Goal: Task Accomplishment & Management: Manage account settings

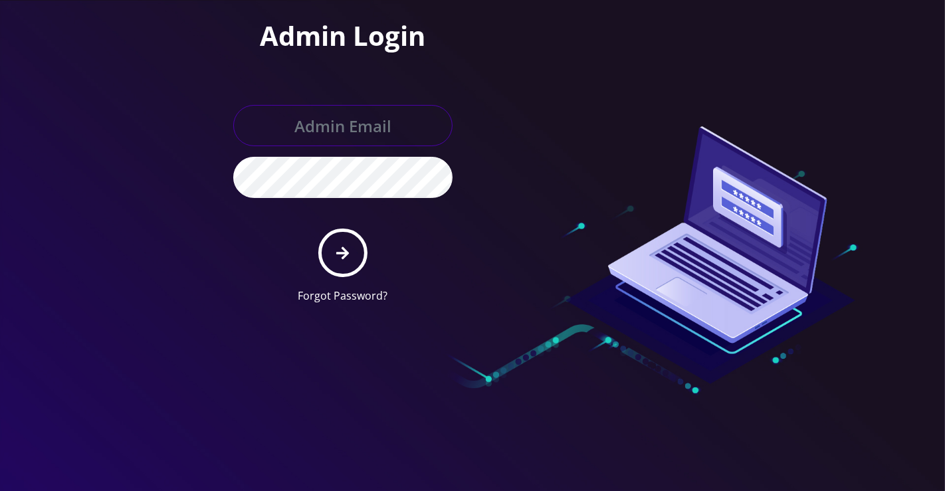
type input "[EMAIL_ADDRESS][DOMAIN_NAME]"
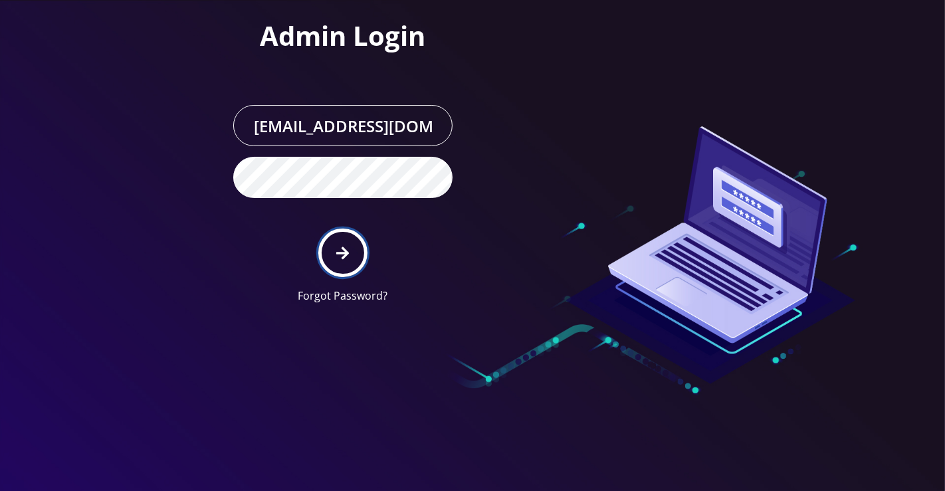
click at [342, 240] on button "submit" at bounding box center [342, 253] width 49 height 49
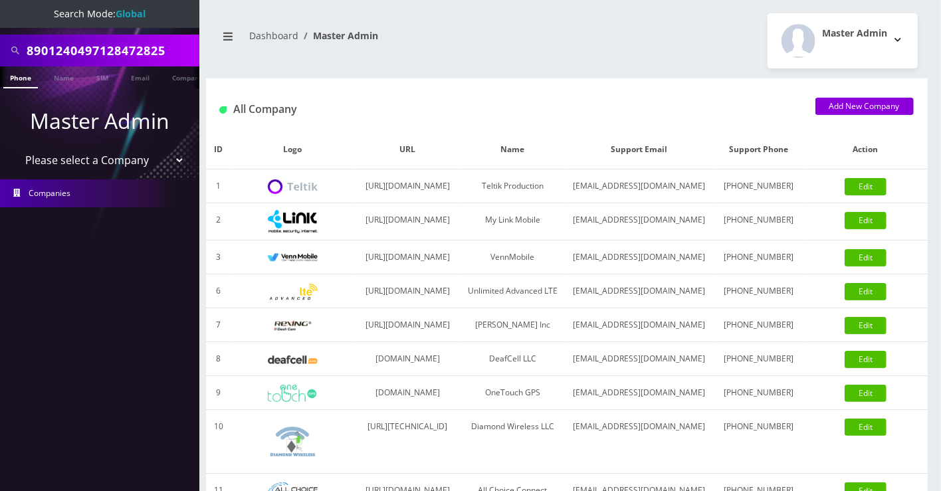
click at [134, 43] on input "8901240497128472825" at bounding box center [111, 50] width 169 height 25
click at [96, 47] on input "kab" at bounding box center [111, 50] width 169 height 25
click at [95, 47] on input "kab" at bounding box center [111, 50] width 169 height 25
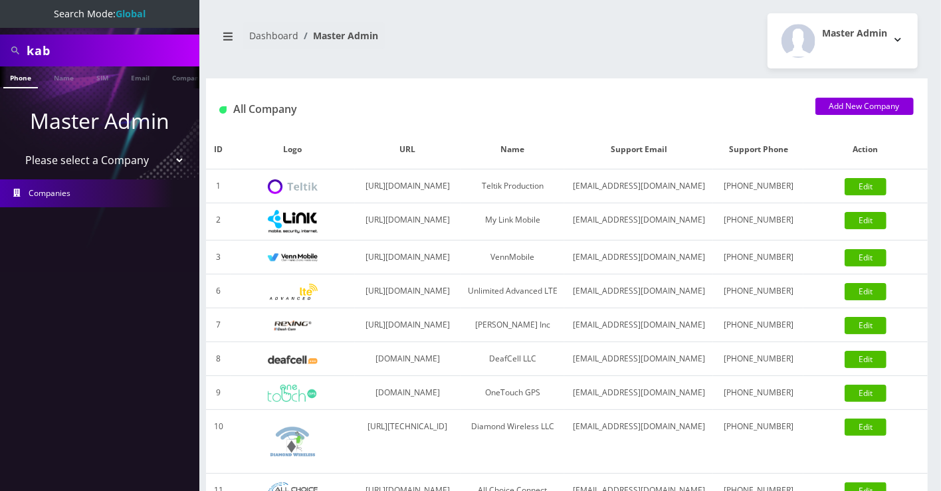
click at [95, 47] on input "kab" at bounding box center [111, 50] width 169 height 25
paste input "[PERSON_NAME][EMAIL_ADDRESS][DOMAIN_NAME]"
type input "[PERSON_NAME][EMAIL_ADDRESS][DOMAIN_NAME]"
click at [120, 80] on link "Email" at bounding box center [120, 77] width 32 height 22
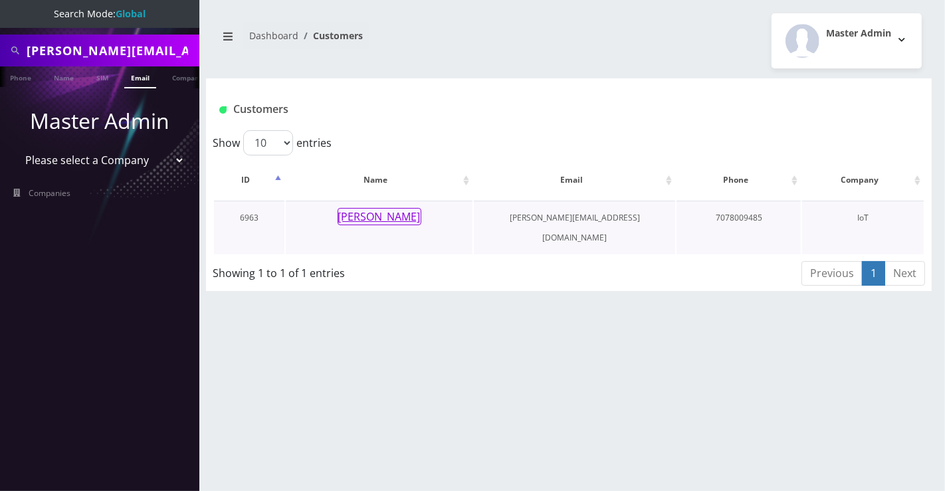
click at [399, 223] on button "Elijah Barntsen" at bounding box center [380, 216] width 84 height 17
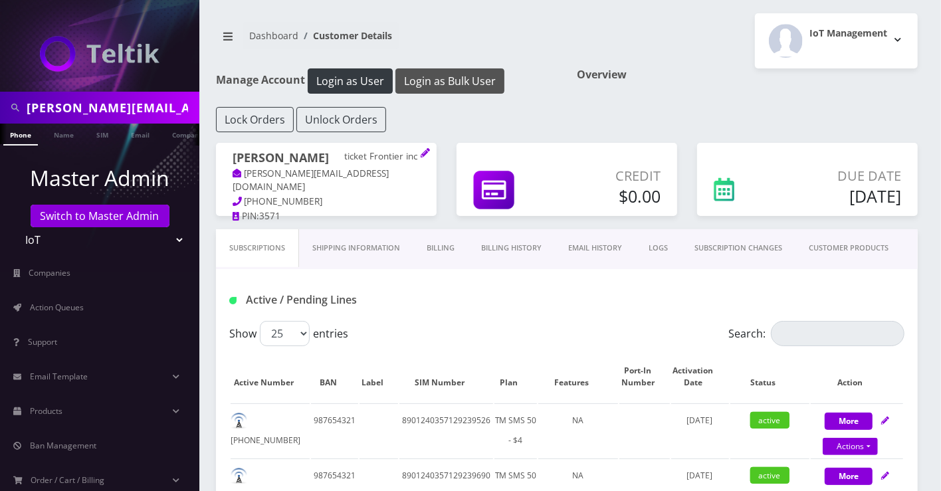
click at [431, 82] on button "Login as Bulk User" at bounding box center [449, 80] width 109 height 25
click at [480, 80] on button "Login as Bulk User" at bounding box center [449, 80] width 109 height 25
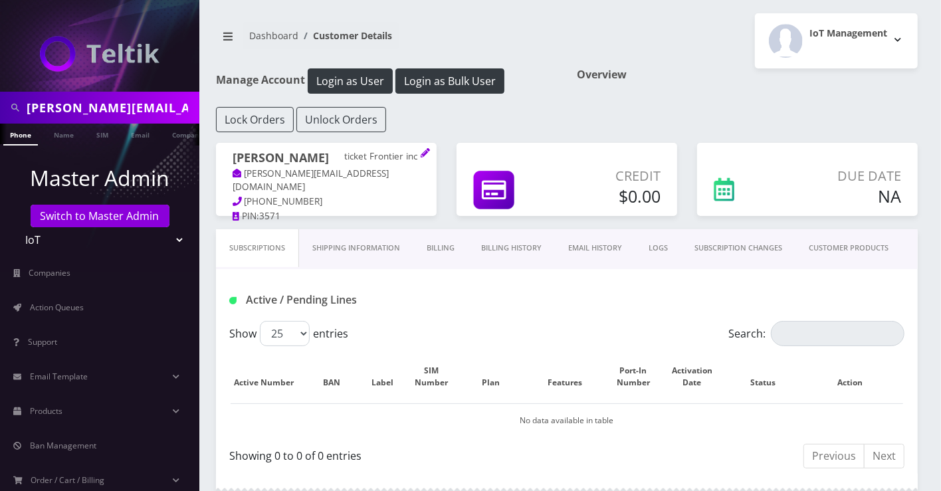
click at [504, 253] on link "Billing History" at bounding box center [511, 248] width 87 height 38
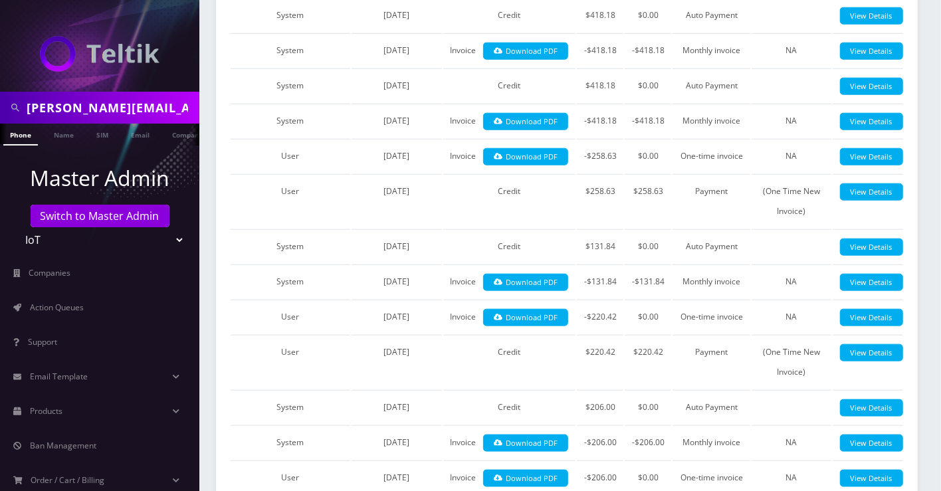
scroll to position [1181, 0]
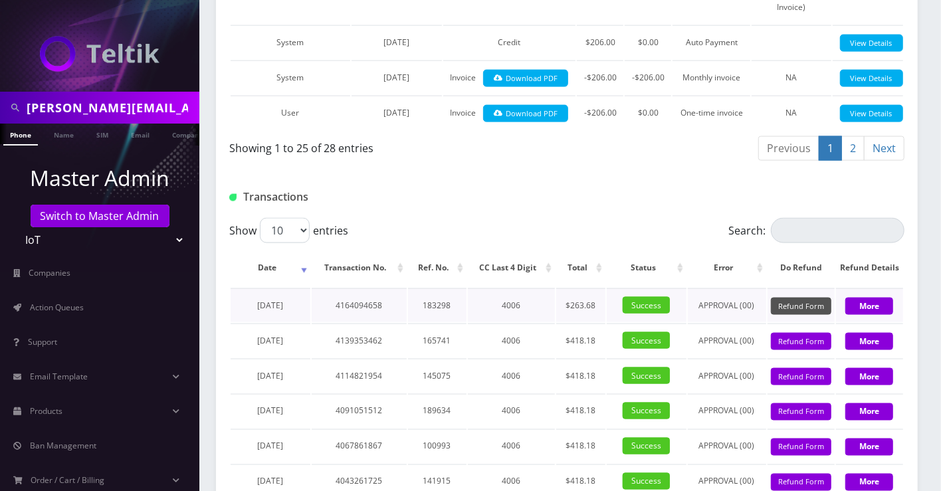
click at [812, 298] on button "Refund Form" at bounding box center [801, 307] width 60 height 18
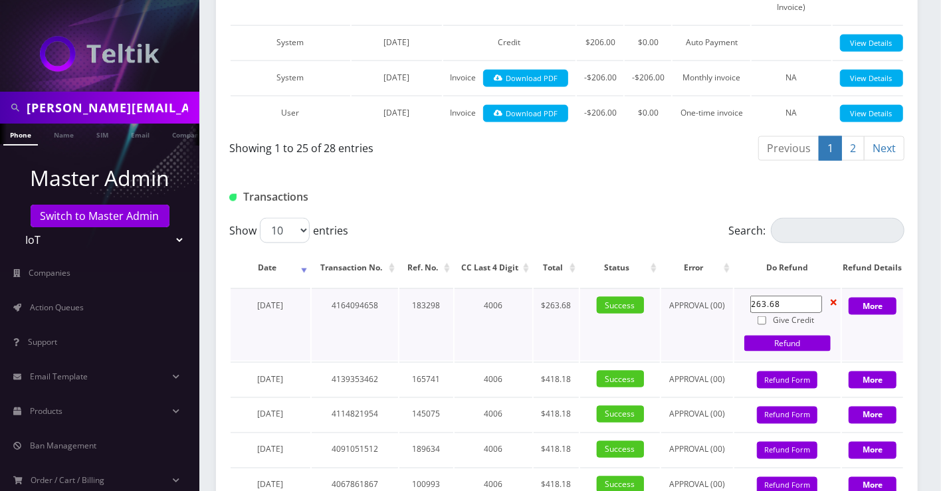
click at [766, 316] on input "Give Credit" at bounding box center [762, 320] width 9 height 9
checkbox input "true"
click at [780, 336] on link "Refund" at bounding box center [787, 344] width 86 height 16
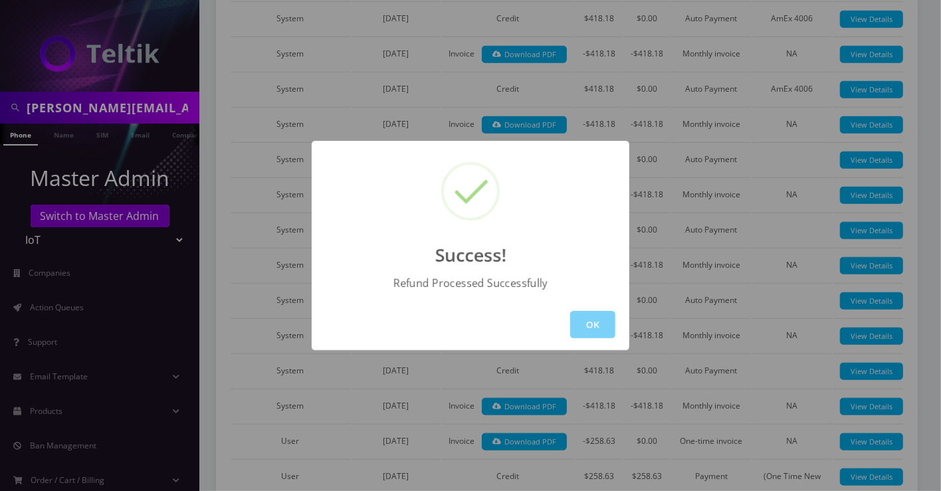
scroll to position [590, 0]
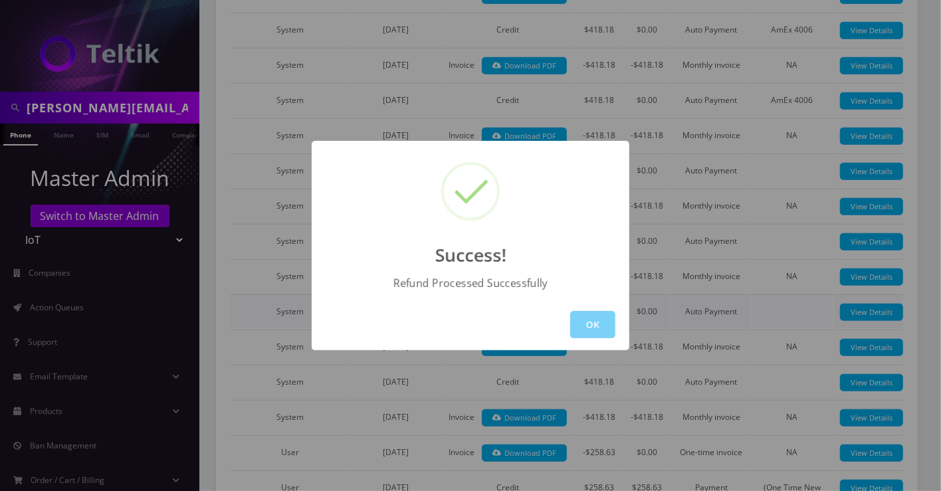
drag, startPoint x: 579, startPoint y: 328, endPoint x: 580, endPoint y: 307, distance: 21.3
click at [580, 328] on button "OK" at bounding box center [592, 324] width 45 height 27
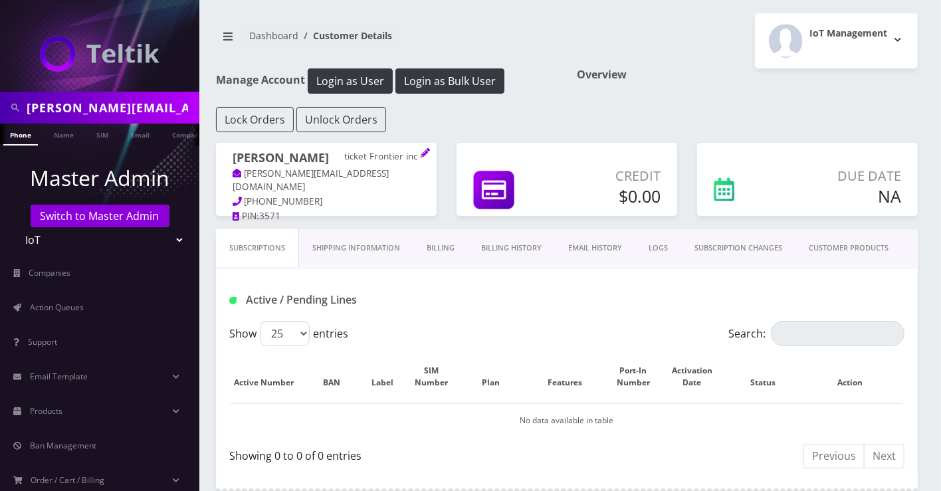
click at [550, 272] on div "Active / Pending Lines" at bounding box center [567, 295] width 702 height 52
click at [518, 255] on link "Billing History" at bounding box center [511, 248] width 87 height 38
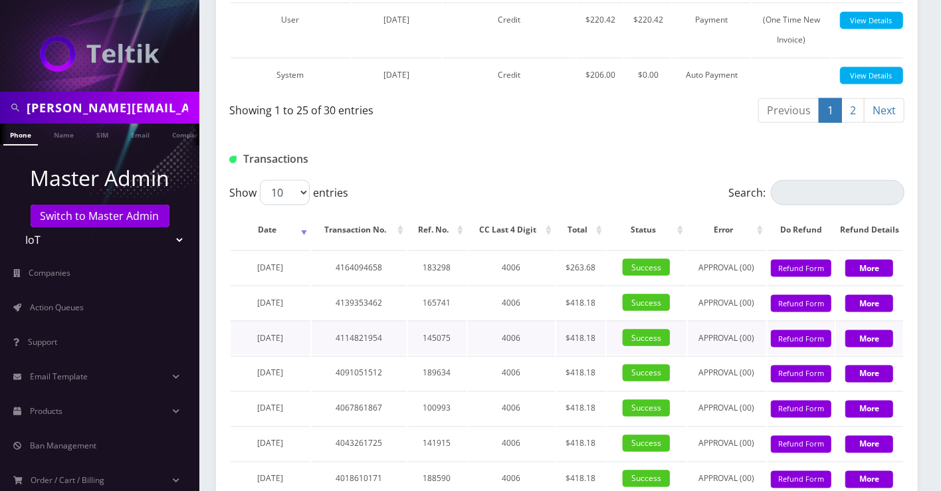
scroll to position [1329, 0]
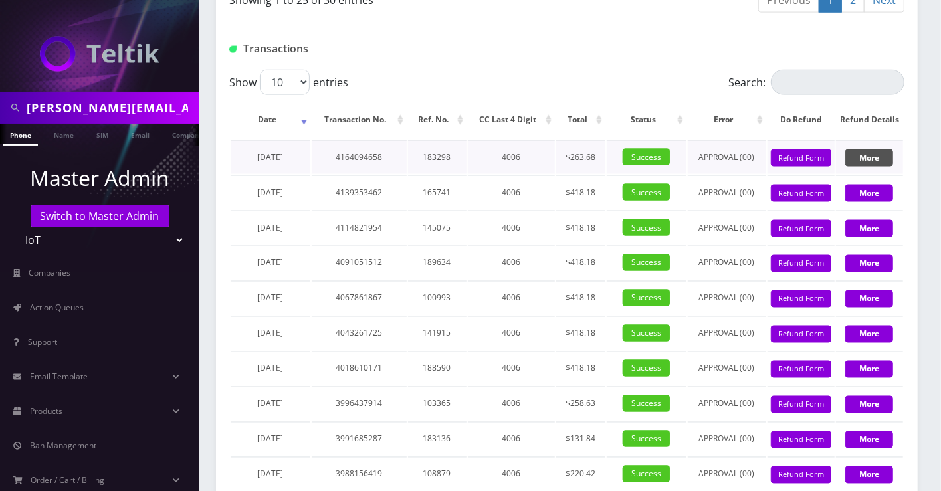
click at [867, 148] on div "More" at bounding box center [869, 158] width 67 height 20
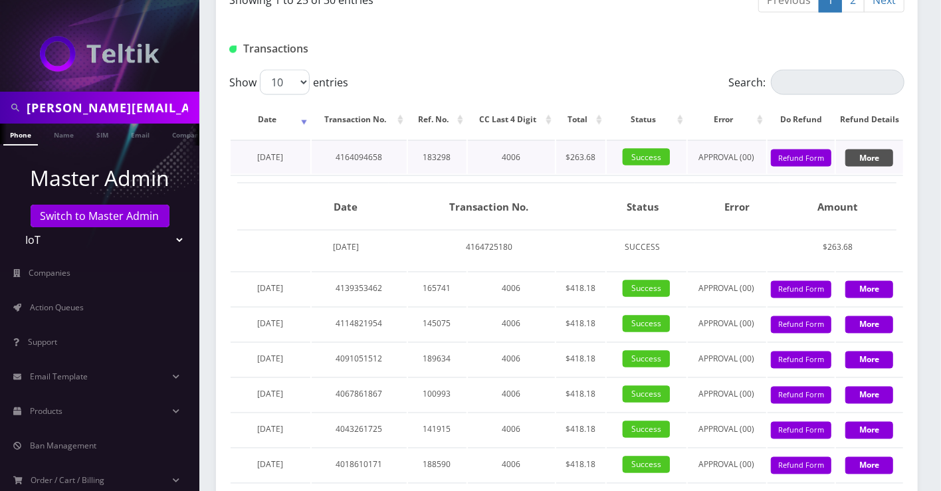
click at [865, 150] on button "More" at bounding box center [869, 158] width 48 height 17
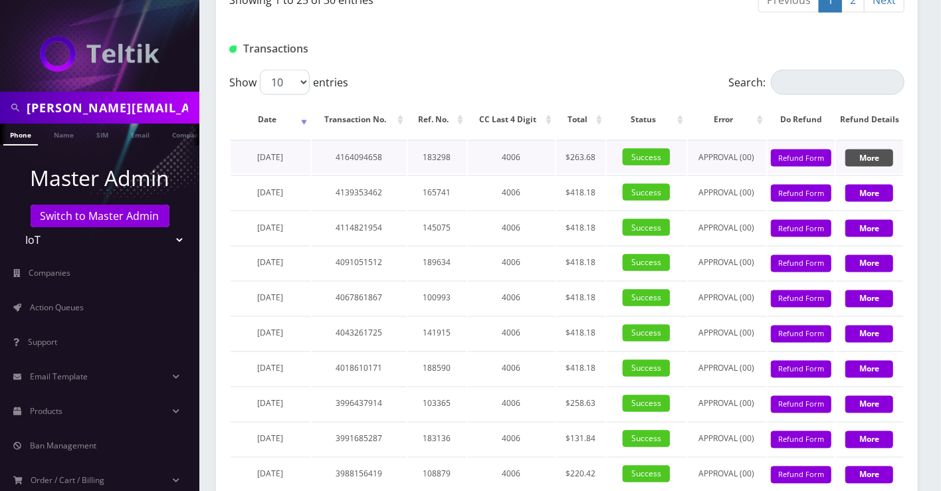
click at [869, 150] on button "More" at bounding box center [869, 158] width 48 height 17
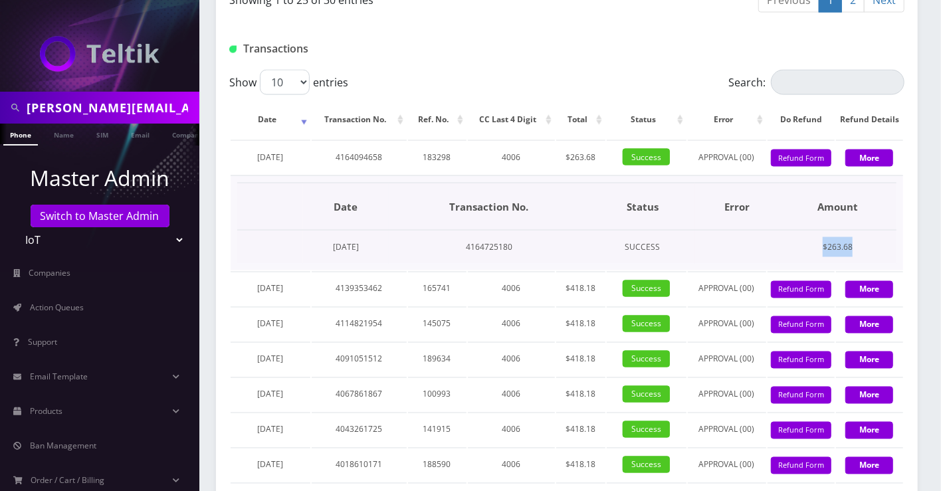
drag, startPoint x: 879, startPoint y: 236, endPoint x: 826, endPoint y: 228, distance: 53.1
click at [826, 231] on td "$263.68" at bounding box center [838, 248] width 117 height 34
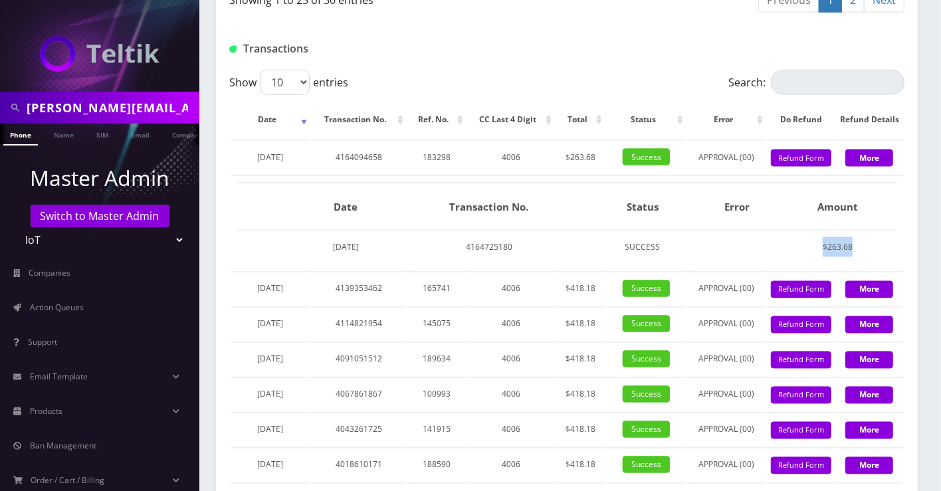
copy td "$263.68"
click at [66, 310] on span "Action Queues" at bounding box center [57, 307] width 54 height 11
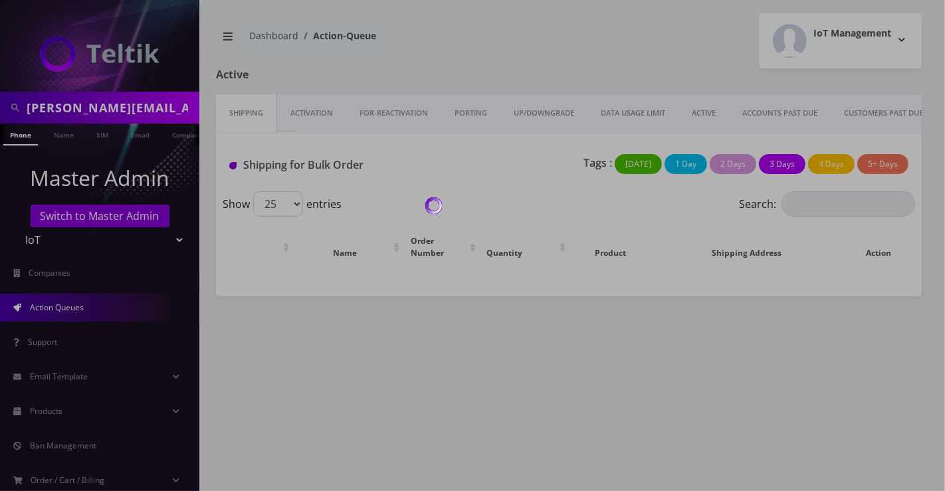
drag, startPoint x: 731, startPoint y: 130, endPoint x: 823, endPoint y: 130, distance: 91.7
click at [823, 130] on div at bounding box center [472, 245] width 945 height 491
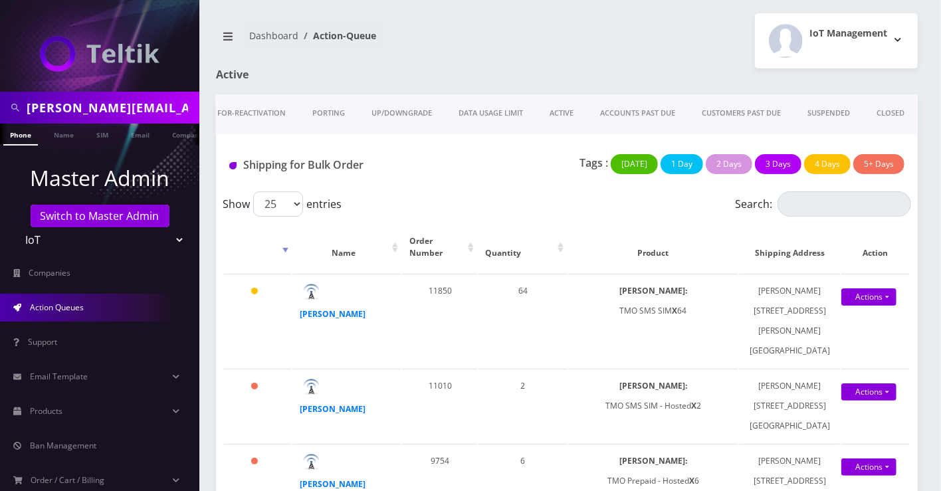
click at [887, 112] on link "CLOSED" at bounding box center [890, 113] width 54 height 38
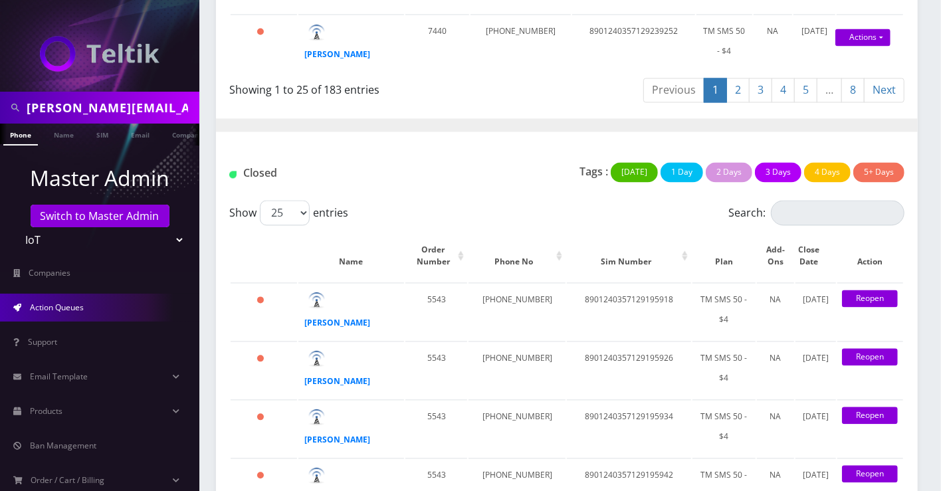
scroll to position [1551, 0]
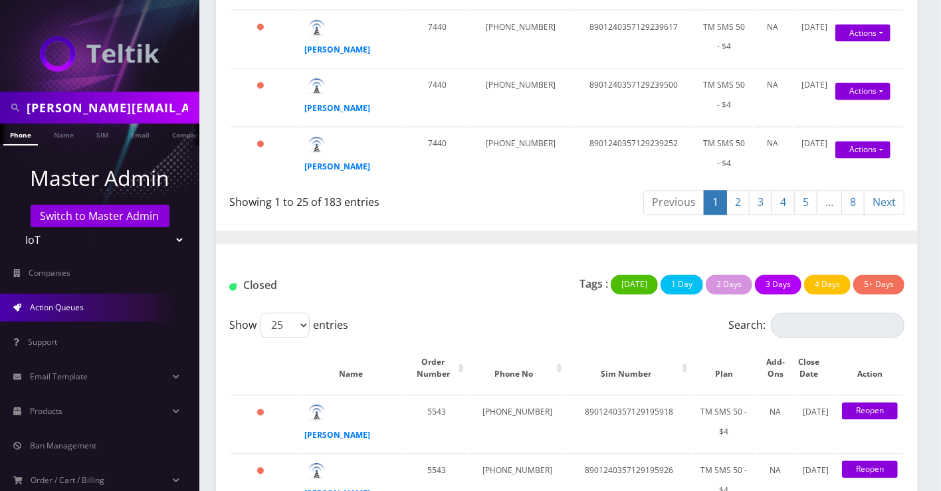
click at [742, 191] on link "2" at bounding box center [737, 203] width 23 height 25
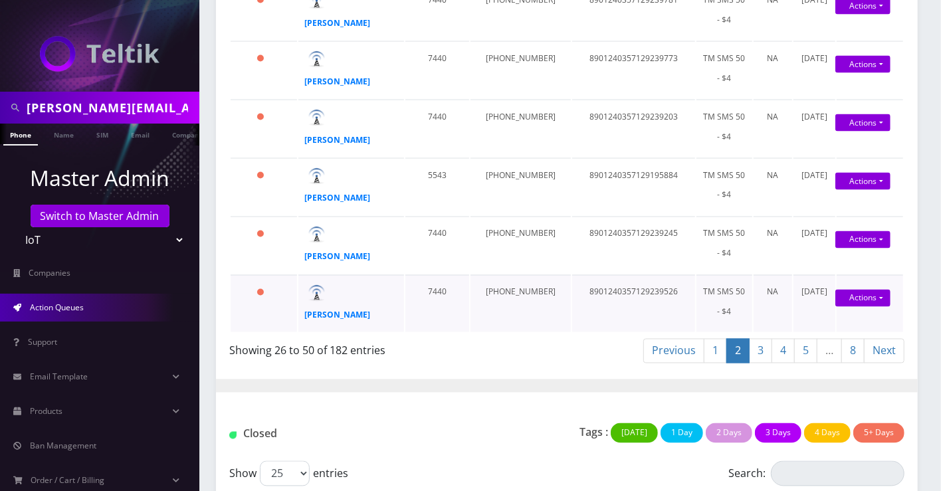
scroll to position [1403, 0]
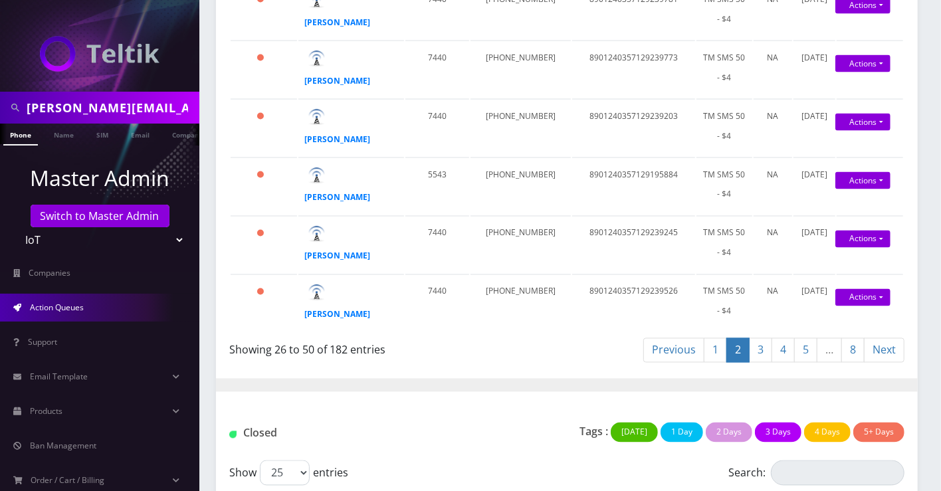
click at [771, 338] on link "3" at bounding box center [760, 350] width 23 height 25
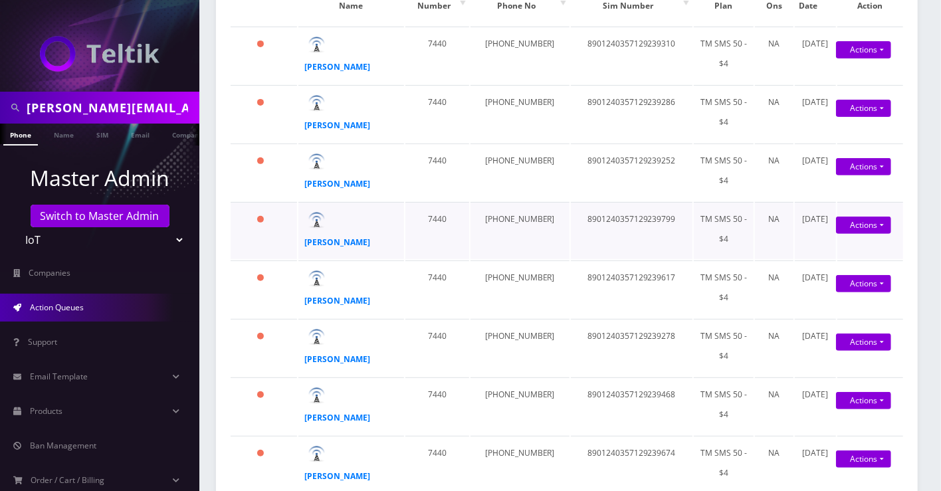
scroll to position [516, 0]
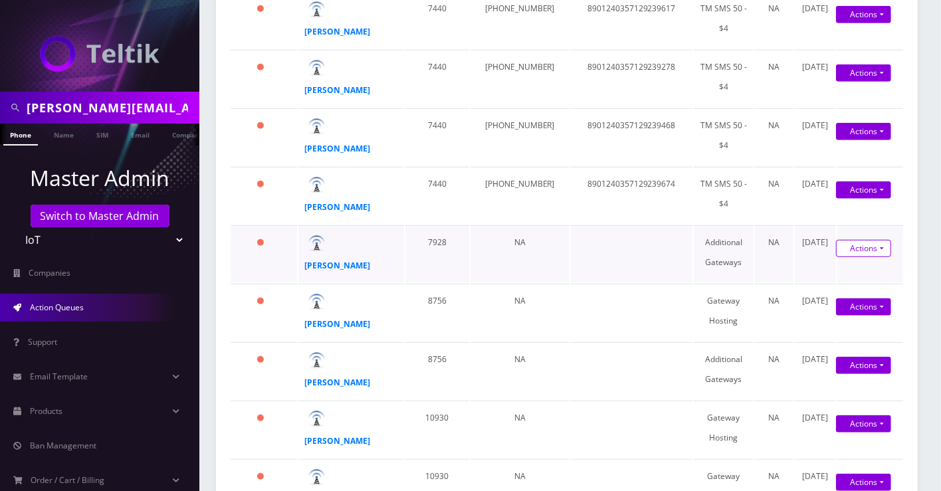
click at [855, 242] on link "Actions" at bounding box center [863, 248] width 55 height 17
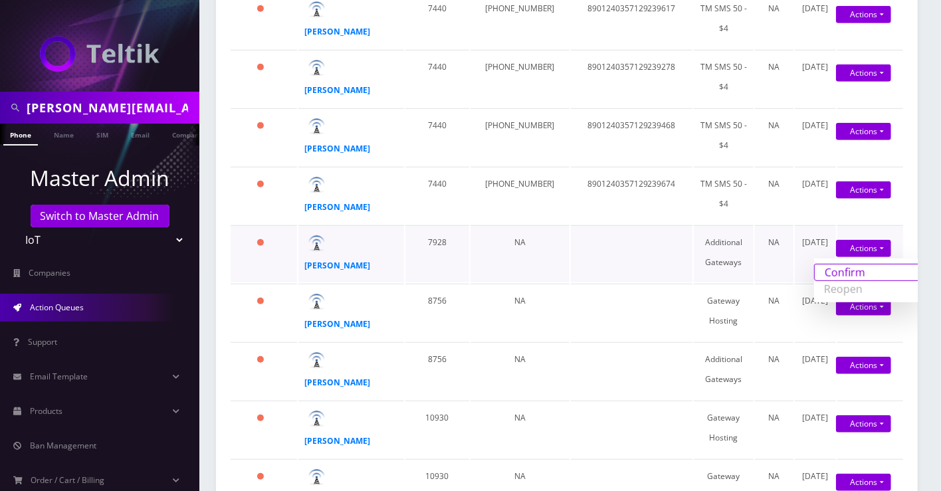
click at [848, 264] on link "Confirm" at bounding box center [867, 272] width 106 height 17
click at [865, 298] on link "Actions" at bounding box center [863, 306] width 55 height 17
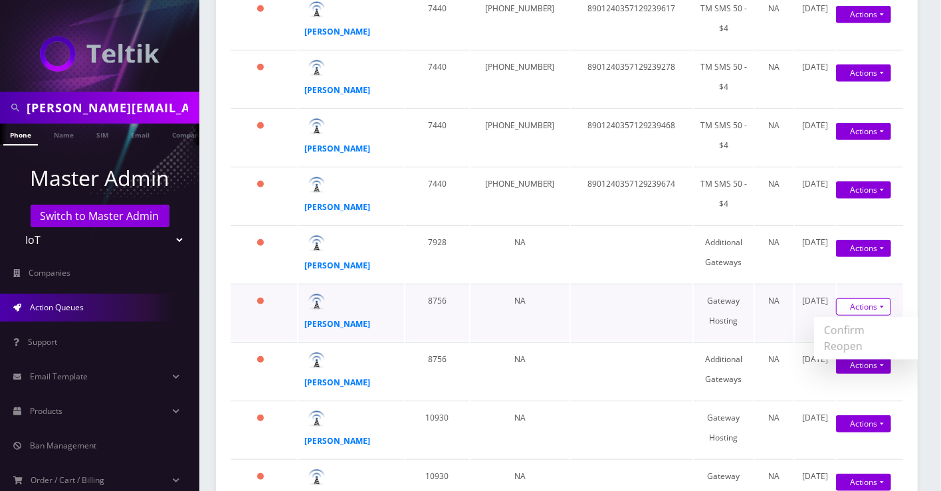
scroll to position [0, 0]
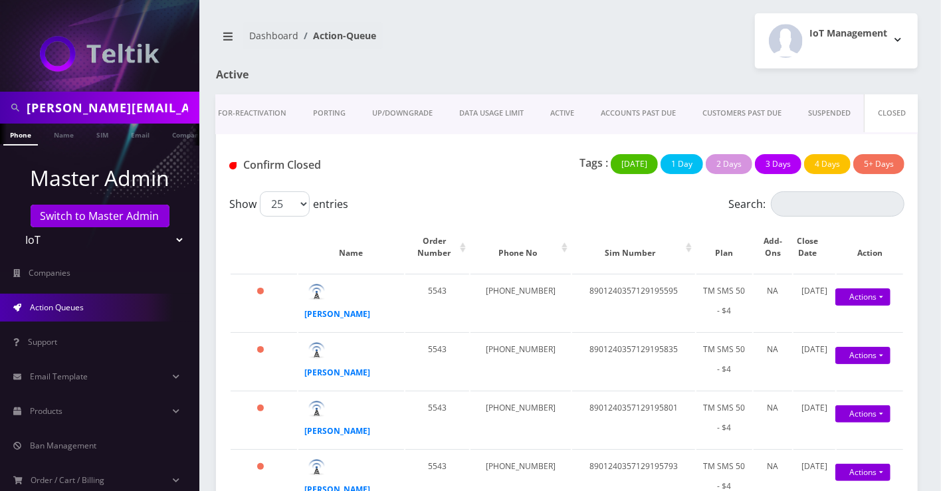
click at [857, 318] on td "Actions Confirm Reopen" at bounding box center [870, 302] width 66 height 57
click at [845, 195] on input "Search:" at bounding box center [838, 203] width 134 height 25
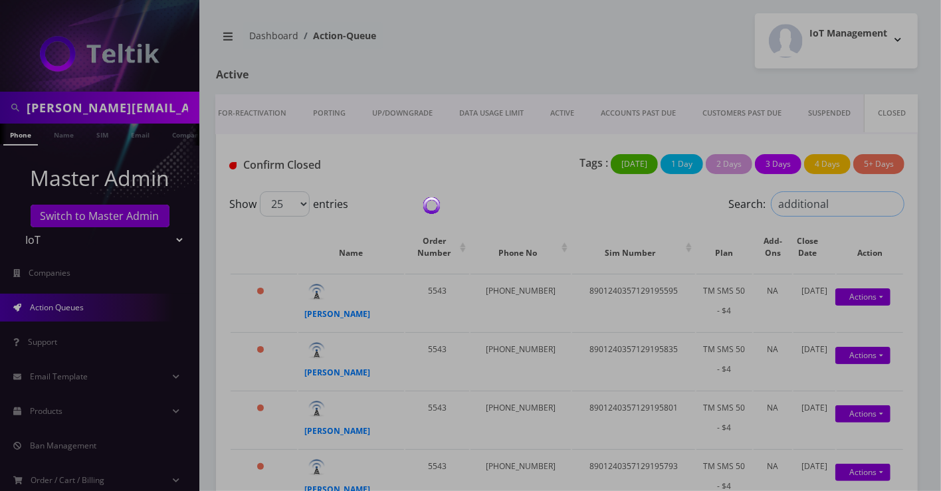
type input "additional"
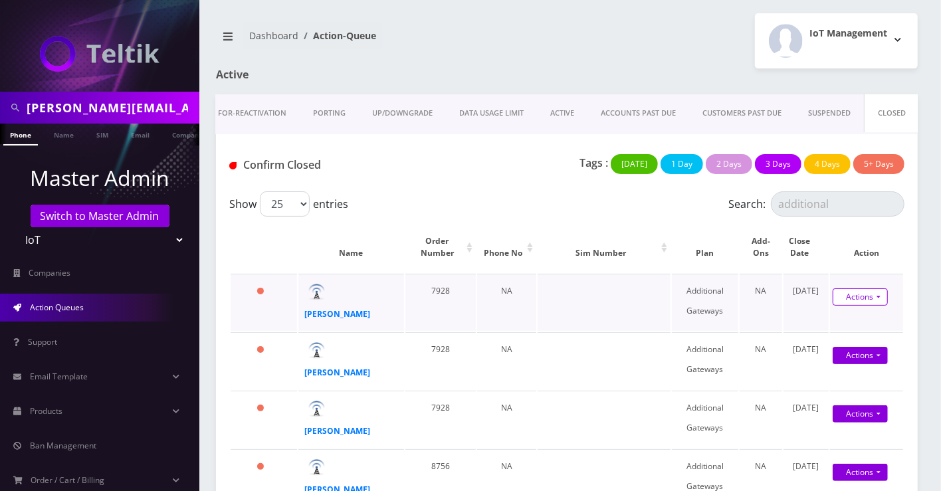
click at [860, 292] on link "Actions" at bounding box center [860, 296] width 55 height 17
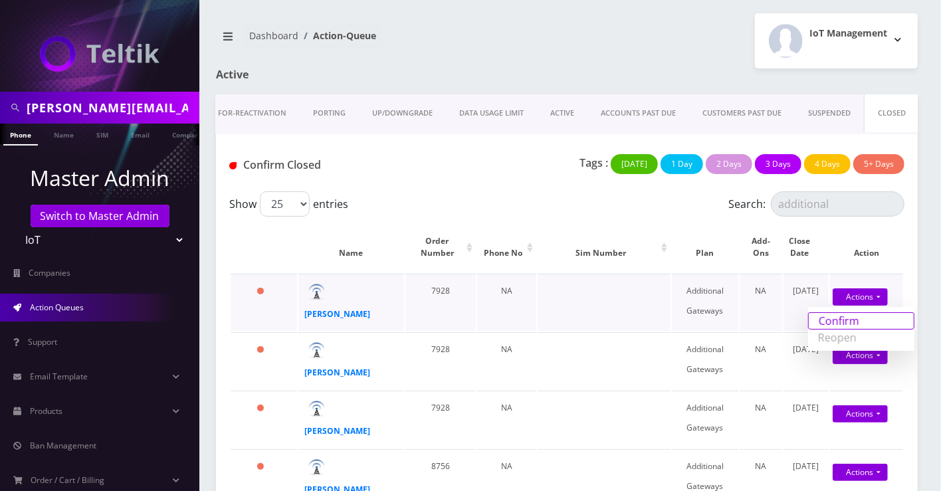
click at [852, 318] on link "Confirm" at bounding box center [861, 320] width 106 height 17
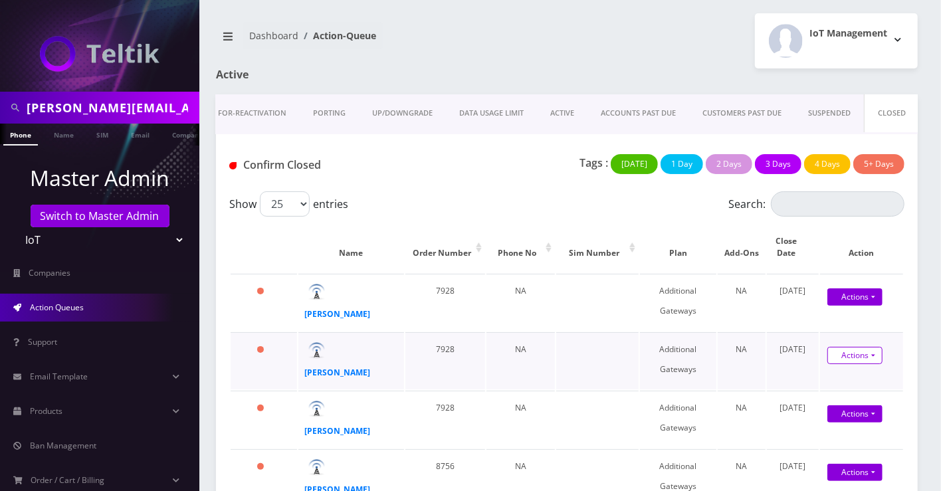
click at [869, 356] on link "Actions" at bounding box center [854, 355] width 55 height 17
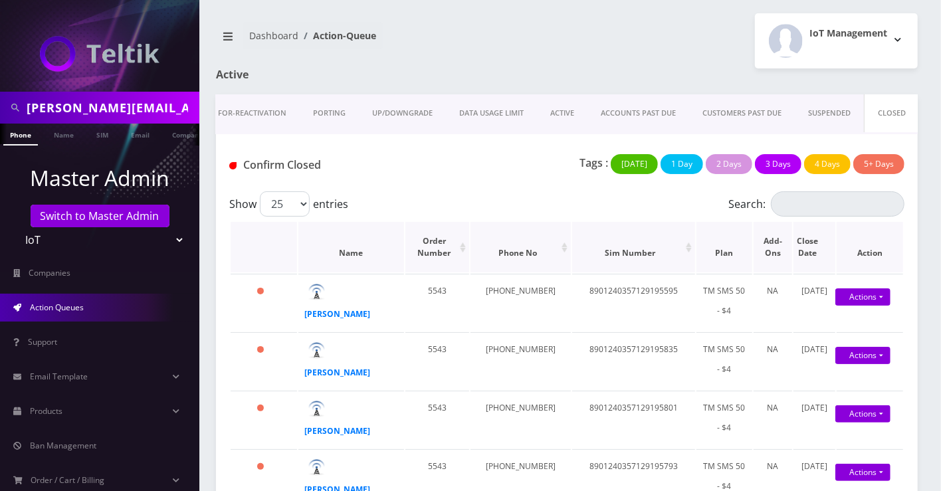
click at [858, 227] on th "Action" at bounding box center [870, 247] width 66 height 51
click at [857, 213] on input "Search:" at bounding box center [838, 203] width 134 height 25
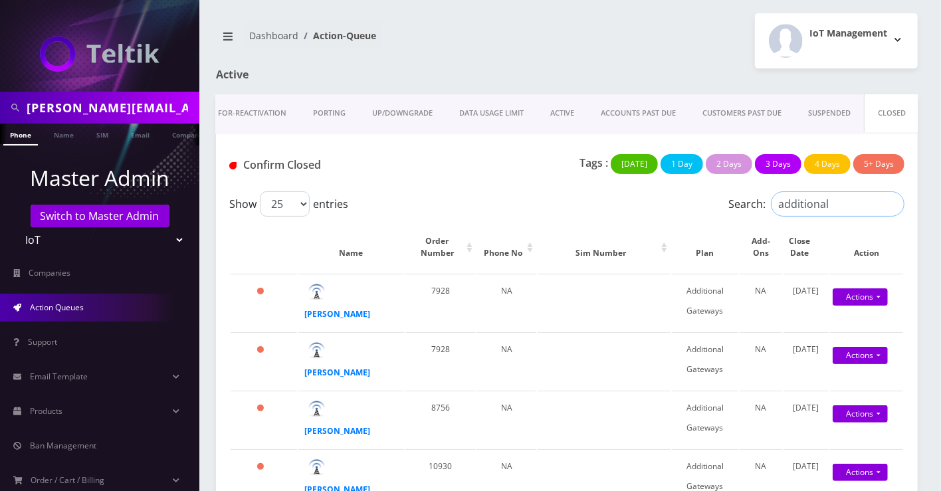
type input "additional"
click at [857, 293] on link "Actions" at bounding box center [860, 296] width 55 height 17
click at [853, 312] on link "Confirm" at bounding box center [861, 320] width 106 height 16
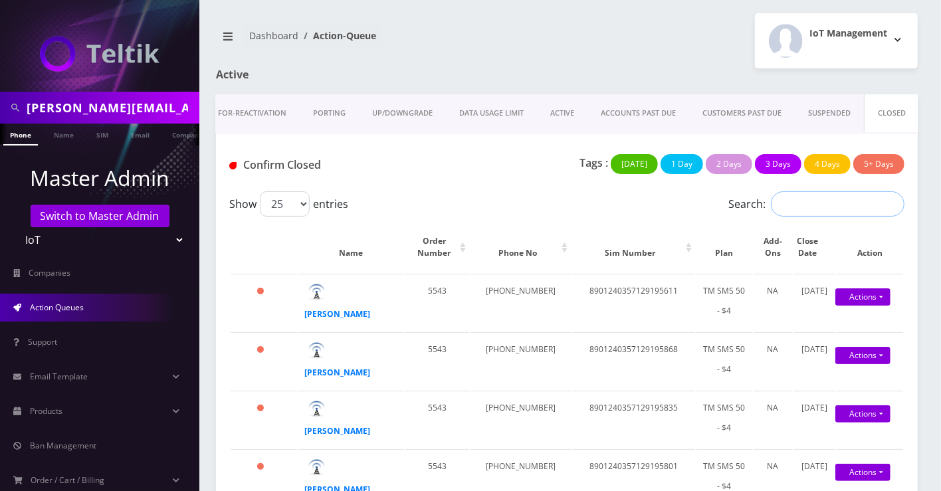
click at [863, 208] on input "Search:" at bounding box center [838, 203] width 134 height 25
paste input "additional"
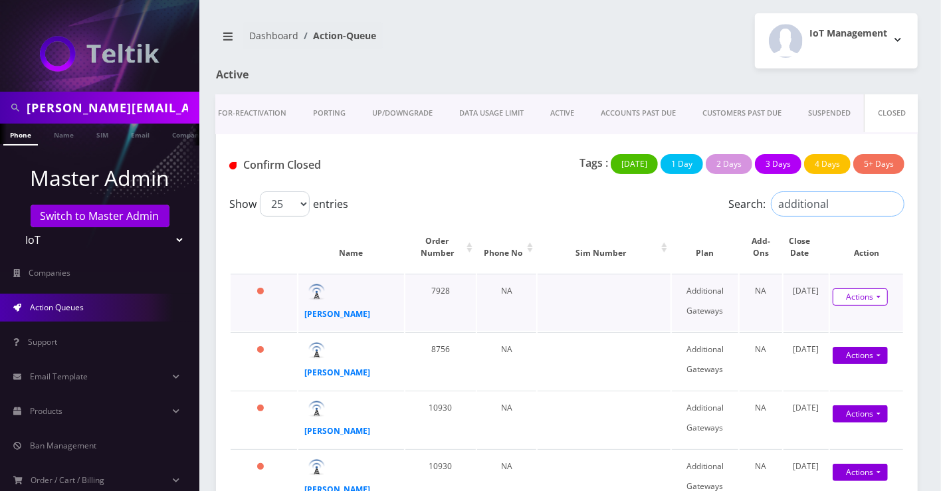
type input "additional"
click at [859, 293] on link "Actions" at bounding box center [860, 296] width 55 height 17
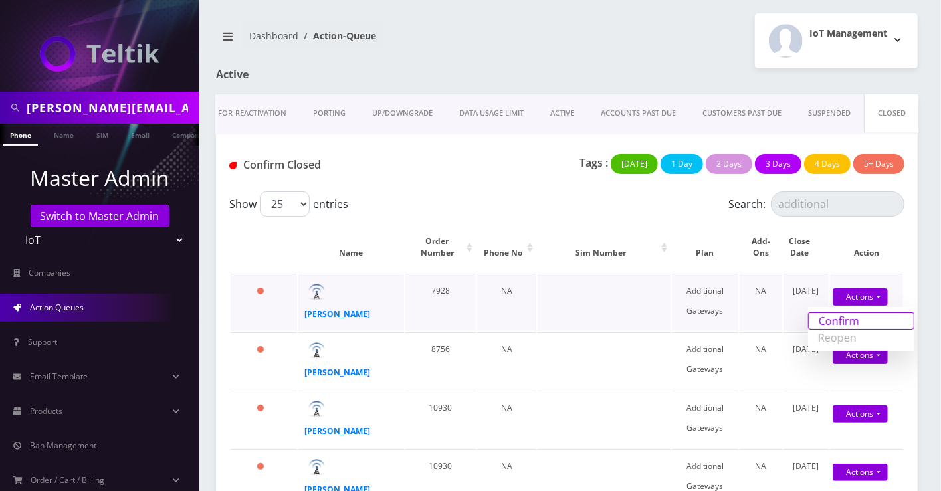
click at [857, 314] on link "Confirm" at bounding box center [861, 320] width 106 height 17
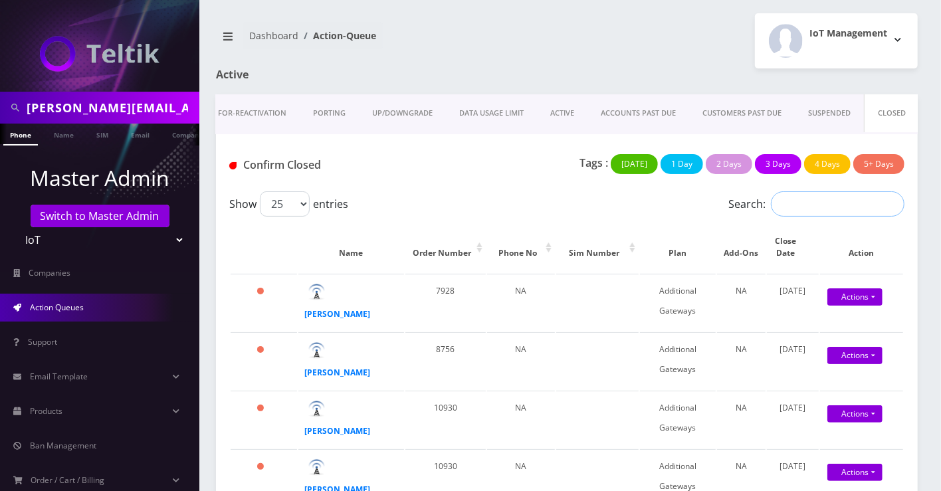
click at [836, 207] on input "Search:" at bounding box center [838, 203] width 134 height 25
paste input "additional"
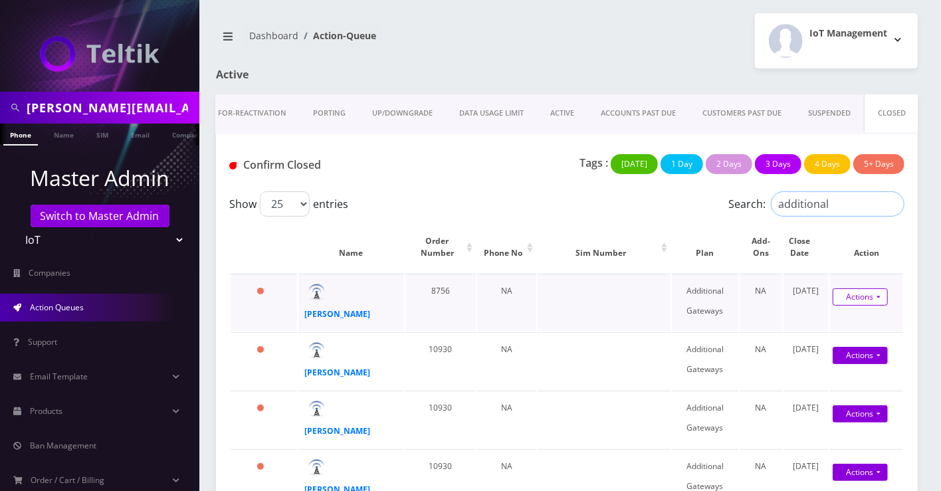
type input "additional"
click at [859, 292] on link "Actions" at bounding box center [860, 296] width 55 height 17
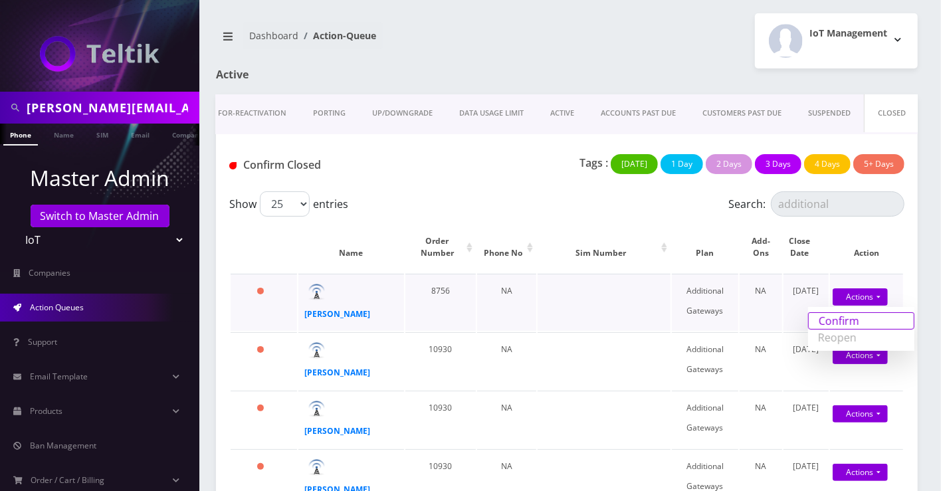
click at [860, 314] on link "Confirm" at bounding box center [861, 320] width 106 height 17
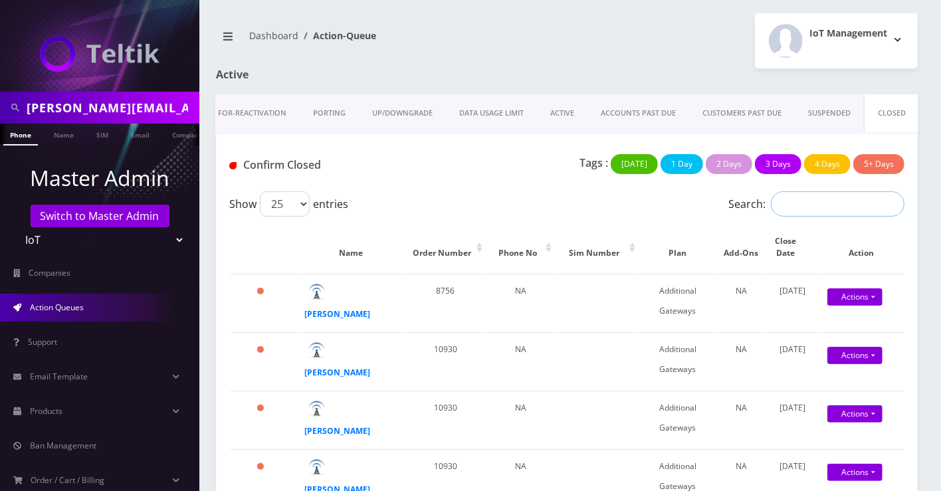
click at [841, 211] on input "Search:" at bounding box center [838, 203] width 134 height 25
paste input "additional"
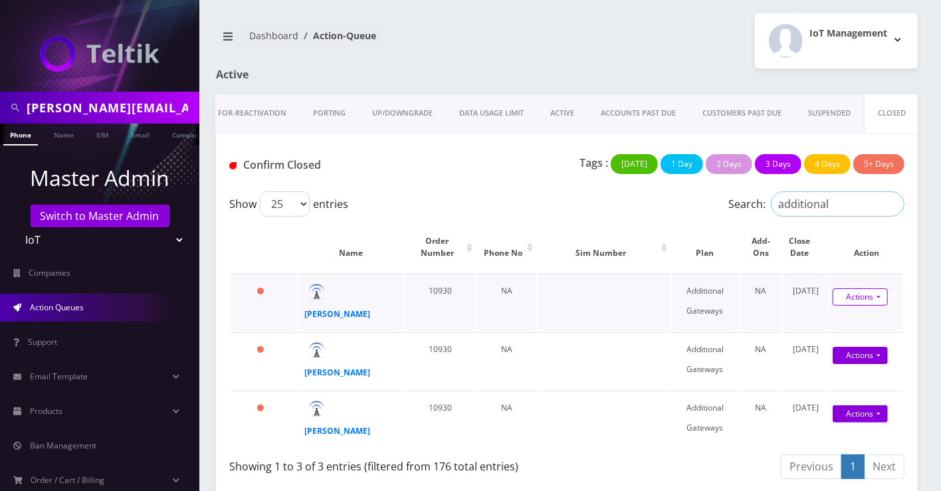
type input "additional"
click at [867, 294] on link "Actions" at bounding box center [860, 296] width 55 height 17
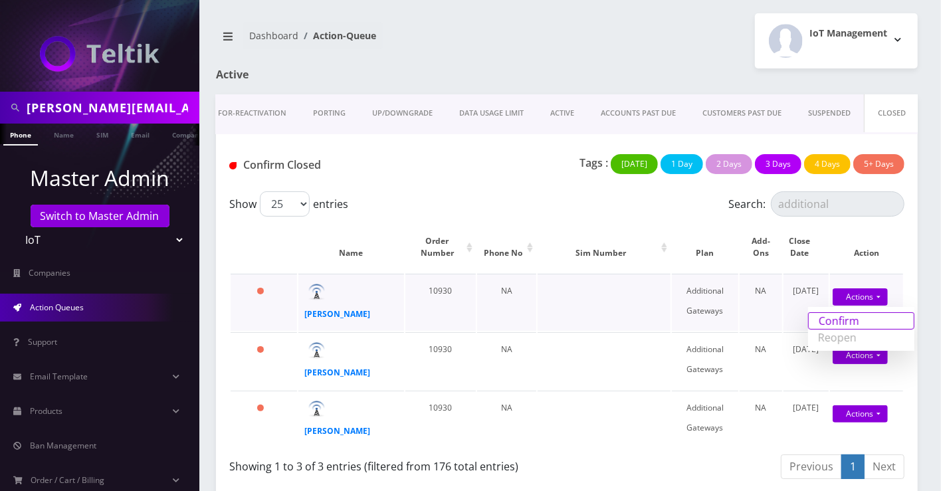
click at [858, 314] on link "Confirm" at bounding box center [861, 320] width 106 height 17
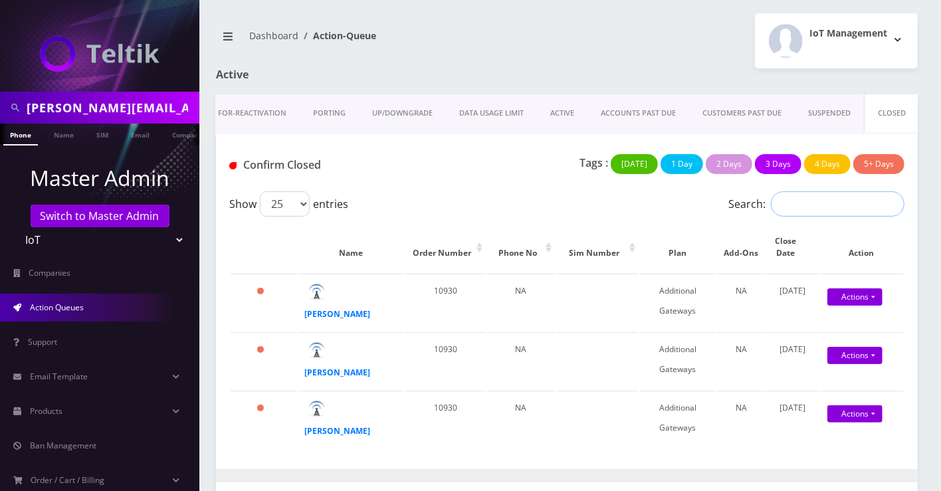
click at [831, 211] on input "Search:" at bounding box center [838, 203] width 134 height 25
paste input "additional"
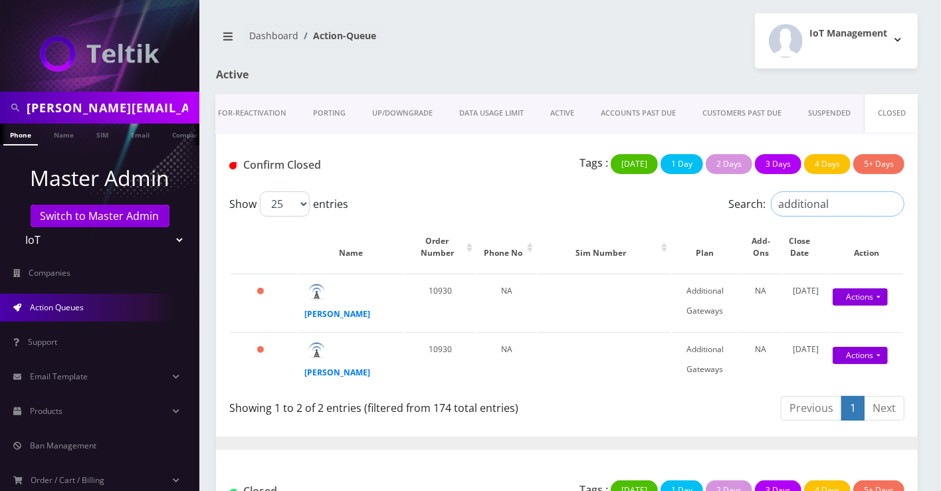
type input "additional"
click at [863, 288] on link "Actions" at bounding box center [860, 296] width 55 height 17
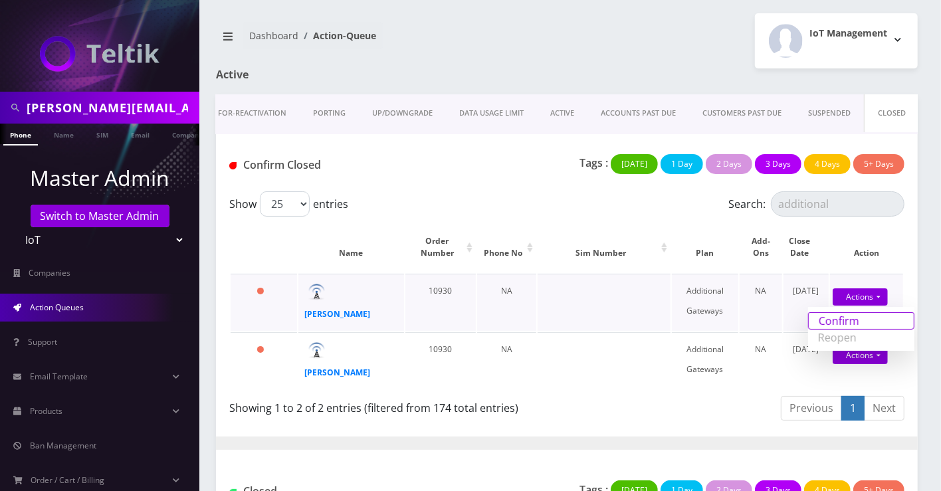
click at [854, 312] on link "Confirm" at bounding box center [861, 320] width 106 height 17
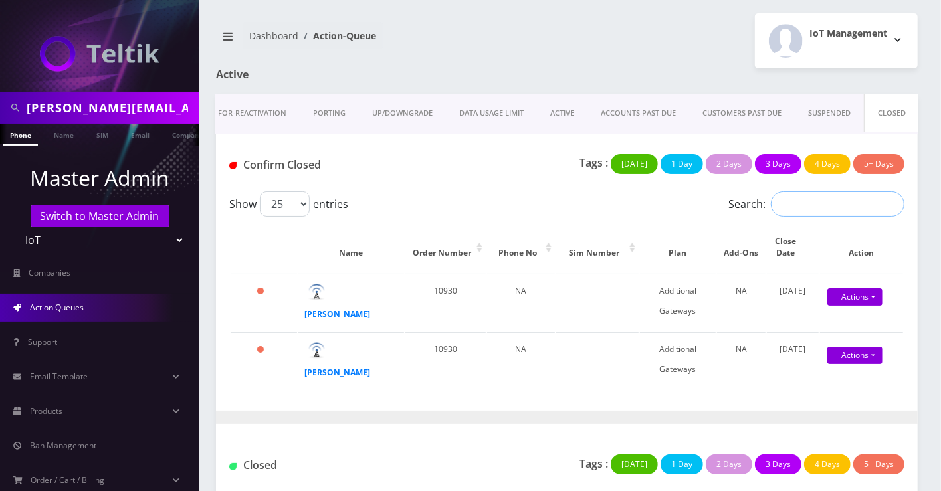
click at [816, 205] on input "Search:" at bounding box center [838, 203] width 134 height 25
paste input "additional"
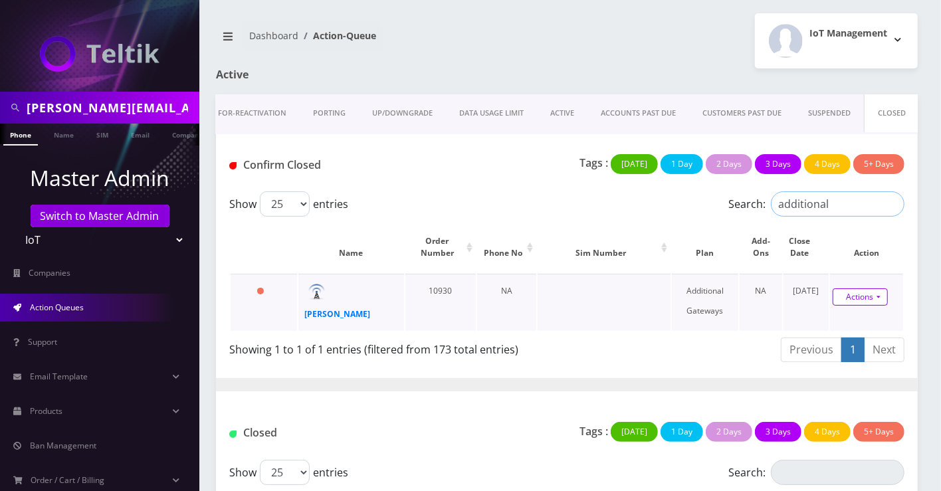
type input "additional"
click at [857, 289] on link "Actions" at bounding box center [860, 296] width 55 height 17
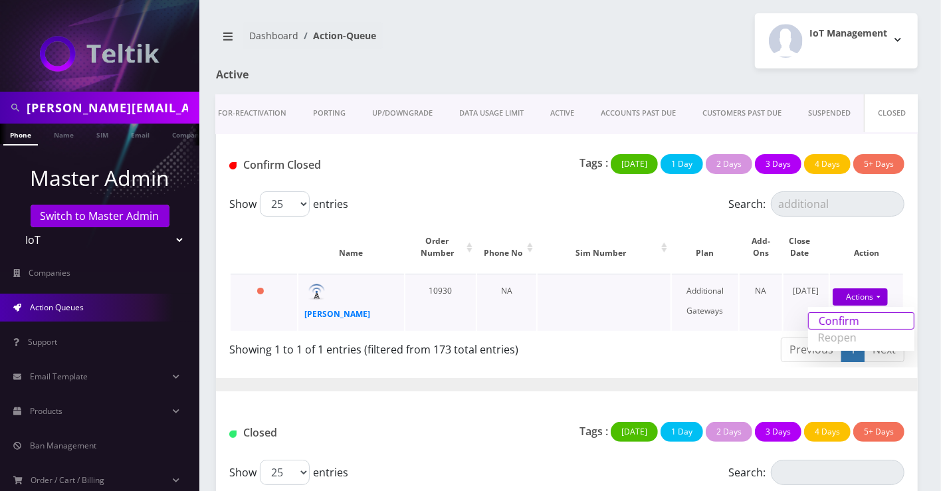
click at [855, 315] on link "Confirm" at bounding box center [861, 320] width 106 height 17
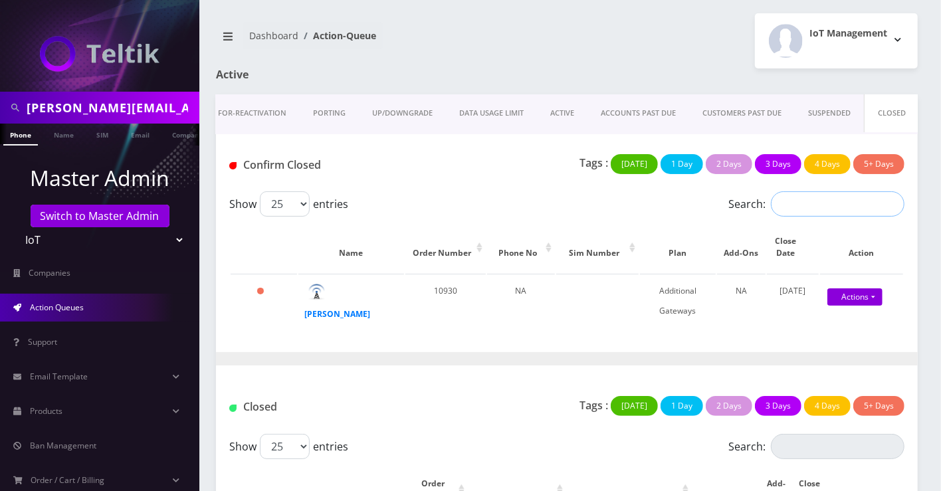
click at [829, 207] on input "Search:" at bounding box center [838, 203] width 134 height 25
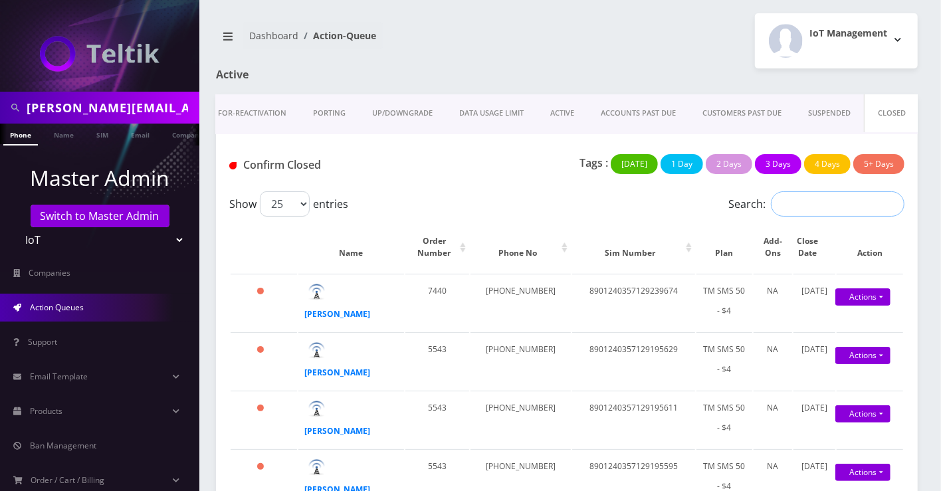
click at [831, 206] on input "Search:" at bounding box center [838, 203] width 134 height 25
paste input "additional"
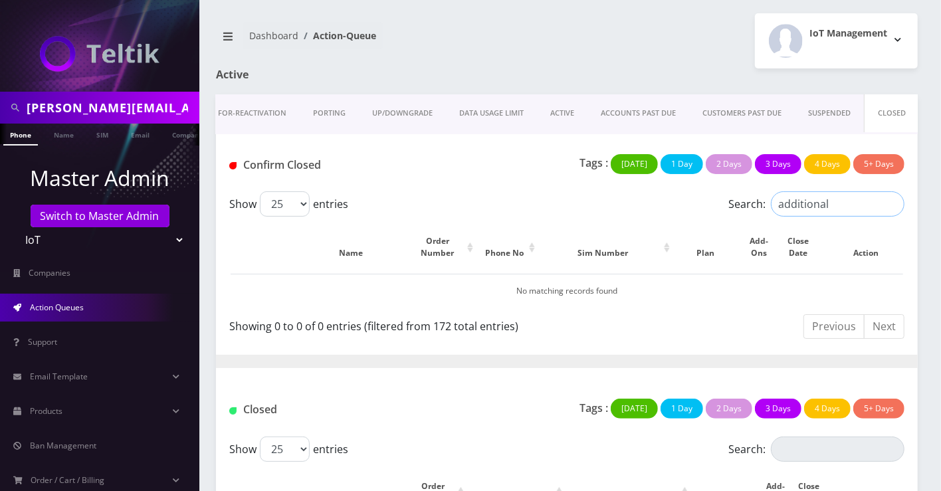
click at [813, 201] on input "additional" at bounding box center [838, 203] width 134 height 25
click at [813, 202] on input "additional" at bounding box center [838, 203] width 134 height 25
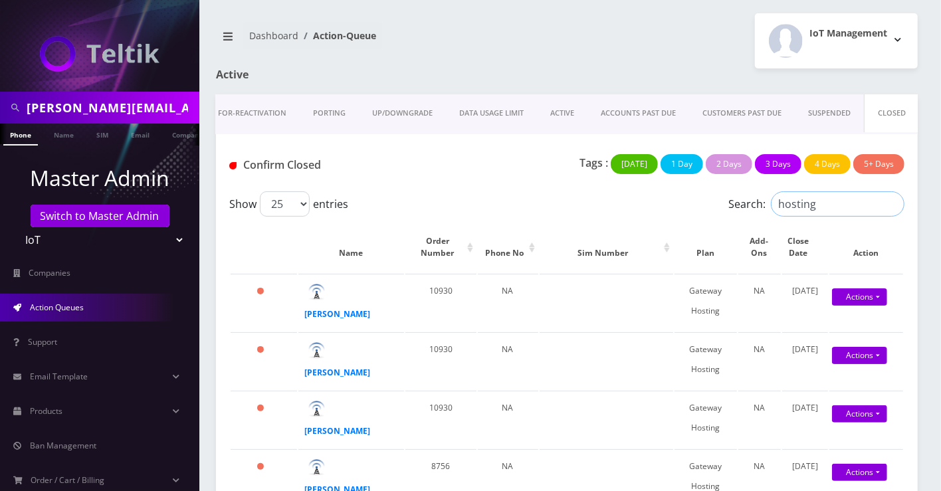
click at [826, 213] on input "hosting" at bounding box center [838, 203] width 134 height 25
click at [825, 213] on input "hosting" at bounding box center [838, 203] width 134 height 25
type input "hosting"
click at [869, 290] on link "Actions" at bounding box center [859, 296] width 55 height 17
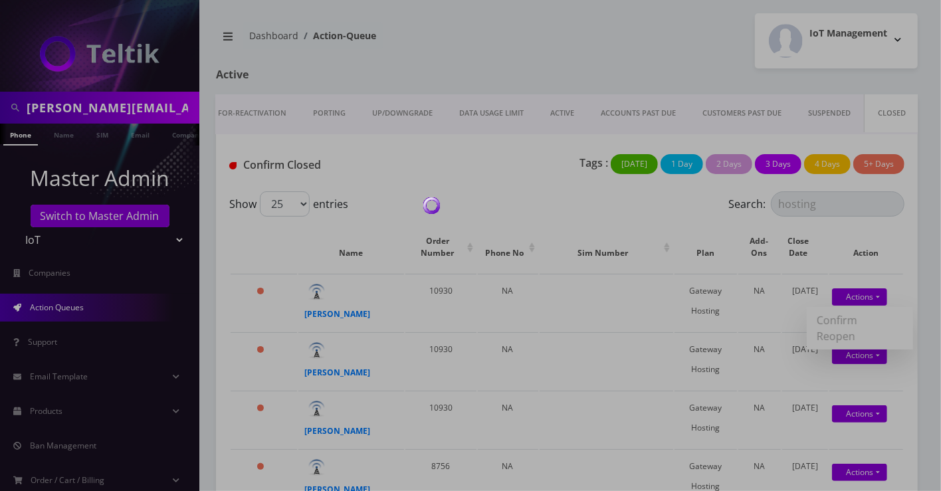
click at [851, 314] on div at bounding box center [470, 245] width 941 height 491
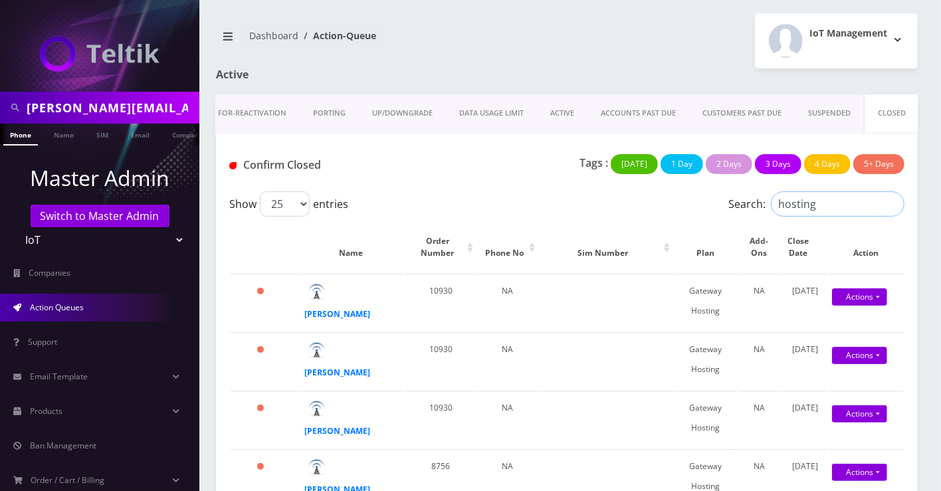
click at [814, 204] on input "hosting" at bounding box center [838, 203] width 134 height 25
click at [849, 298] on link "Actions" at bounding box center [859, 296] width 55 height 17
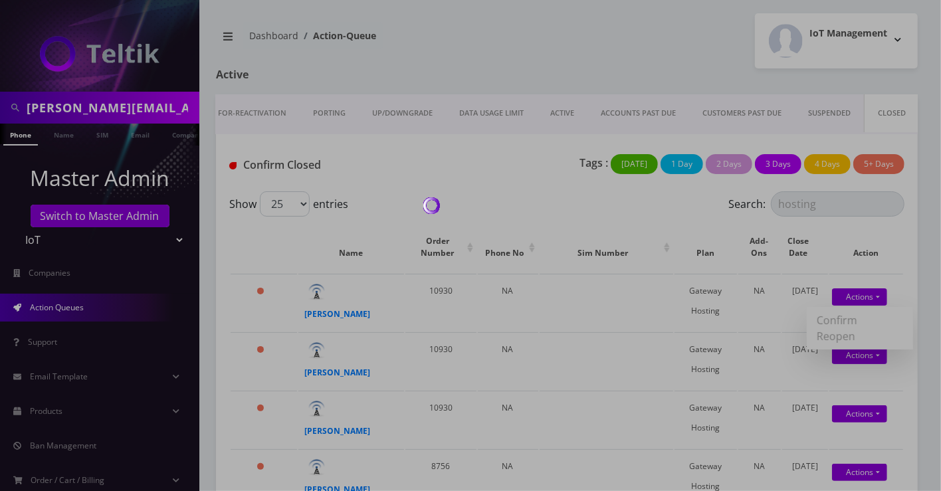
click at [849, 314] on div at bounding box center [470, 245] width 941 height 491
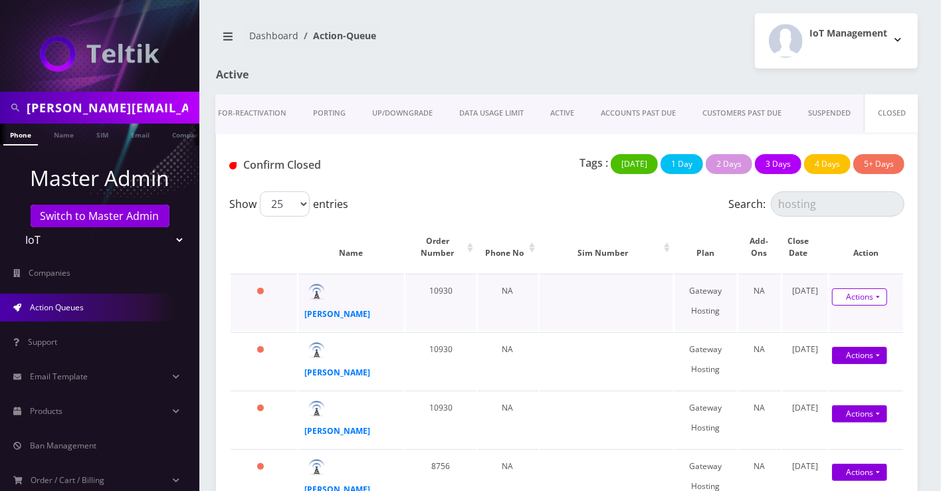
click at [852, 297] on link "Actions" at bounding box center [859, 296] width 55 height 17
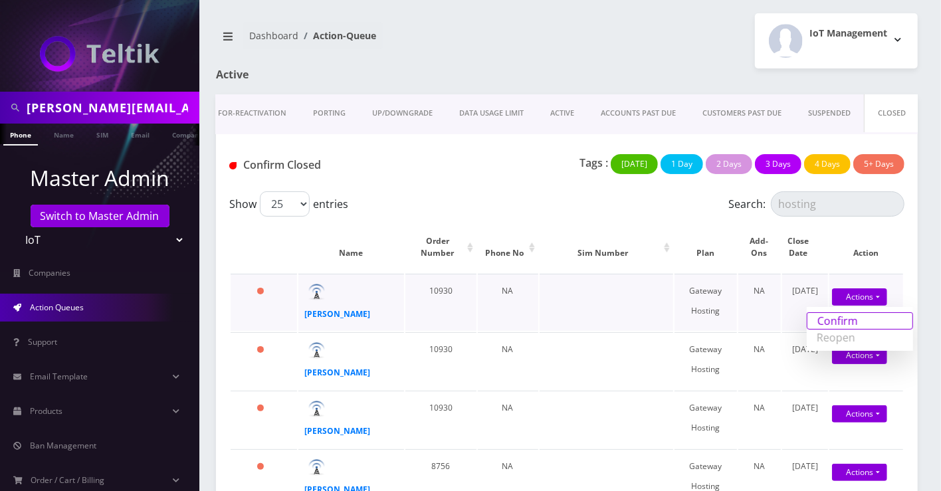
click at [847, 317] on link "Confirm" at bounding box center [860, 320] width 106 height 17
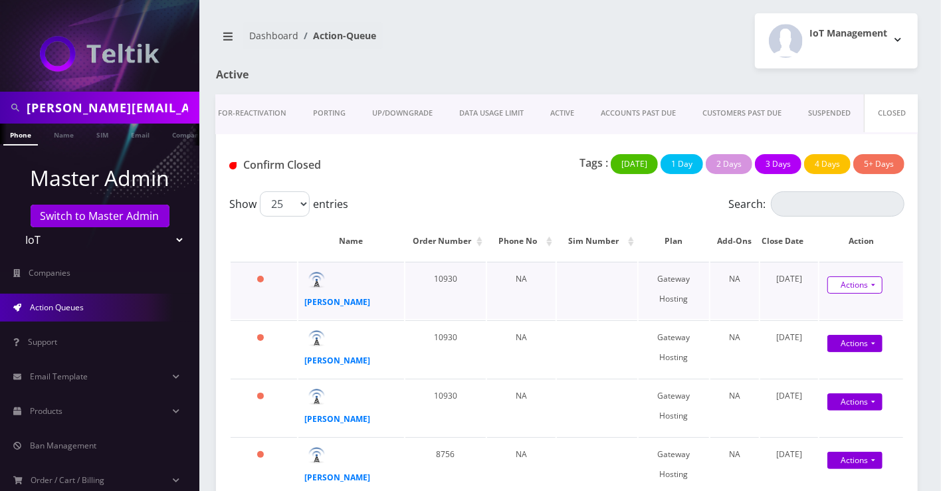
click at [851, 278] on link "Actions" at bounding box center [854, 284] width 55 height 17
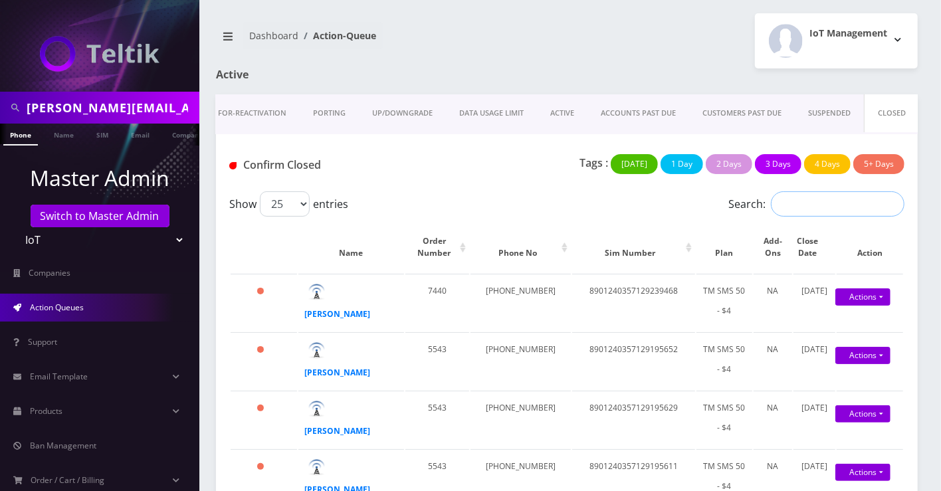
click at [833, 206] on input "Search:" at bounding box center [838, 203] width 134 height 25
paste input "hosting"
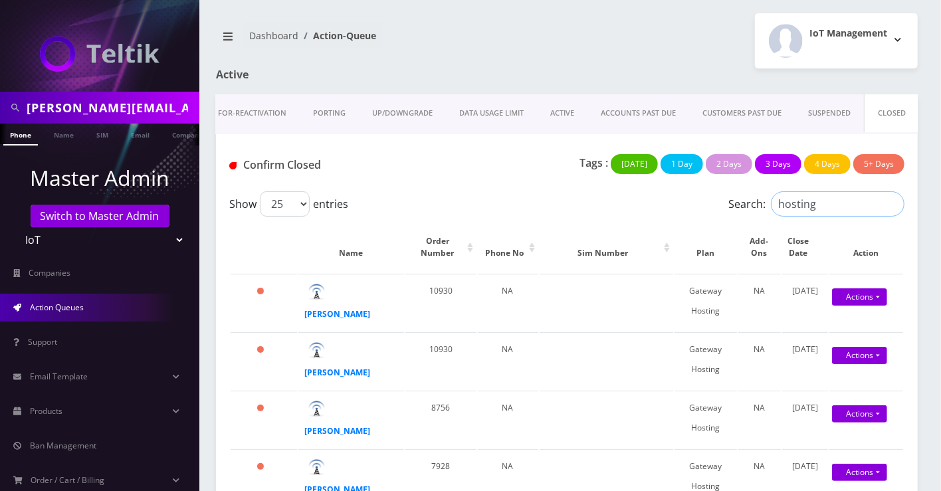
type input "hosting"
click at [857, 296] on link "Actions" at bounding box center [859, 296] width 55 height 17
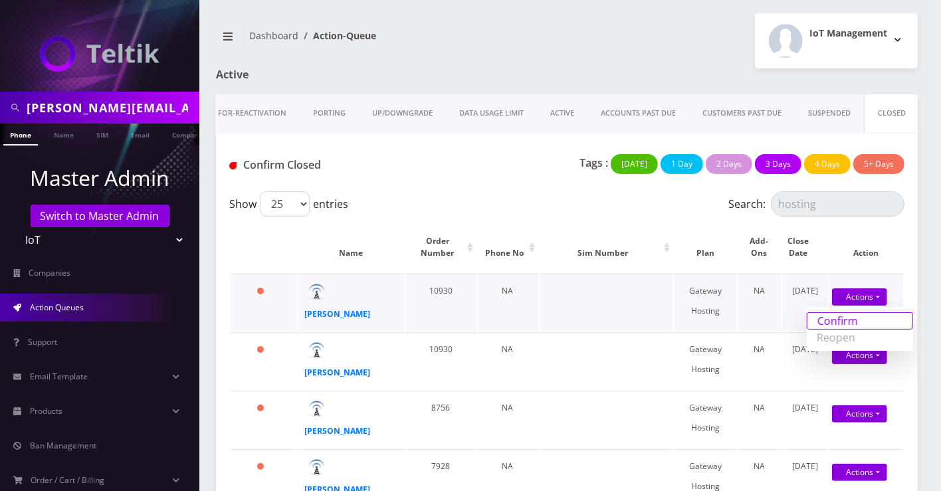
click at [845, 316] on link "Confirm" at bounding box center [860, 320] width 106 height 17
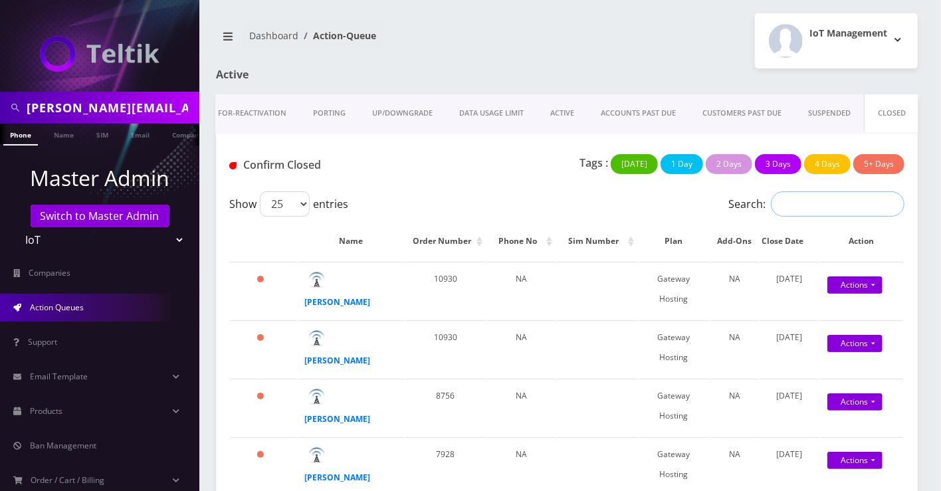
click at [819, 207] on input "Search:" at bounding box center [838, 203] width 134 height 25
paste input "hosting"
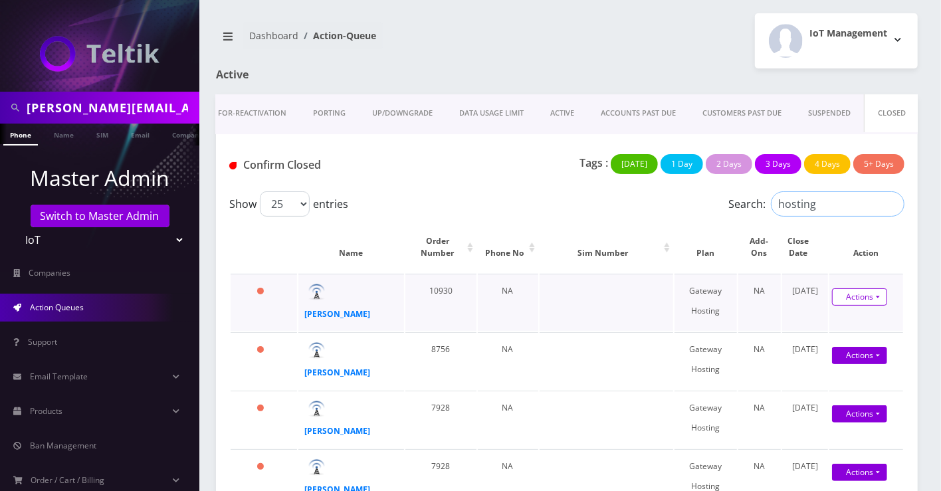
type input "hosting"
click at [858, 293] on link "Actions" at bounding box center [859, 296] width 55 height 17
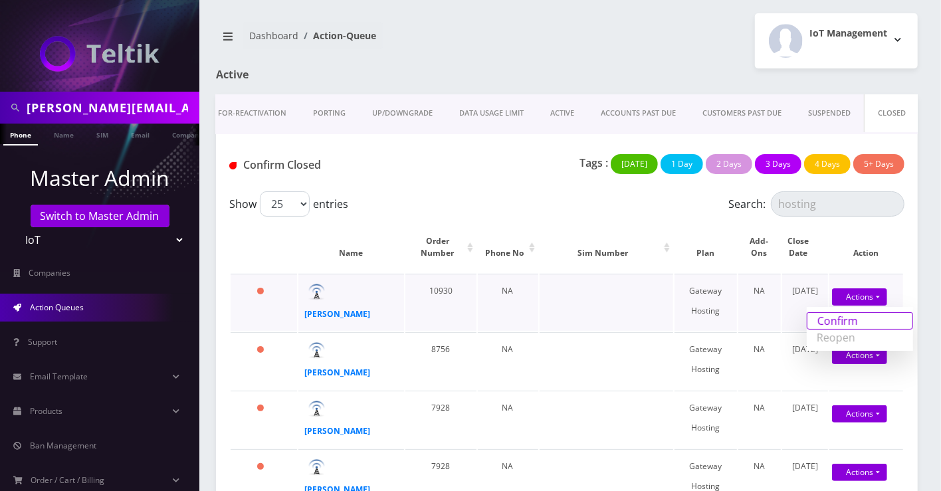
click at [850, 320] on link "Confirm" at bounding box center [860, 320] width 106 height 17
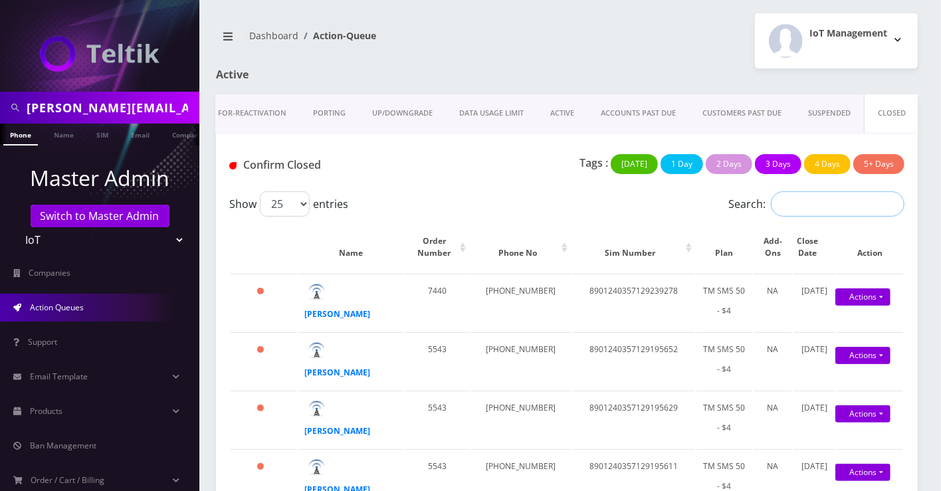
click at [835, 211] on input "Search:" at bounding box center [838, 203] width 134 height 25
paste input "hosting"
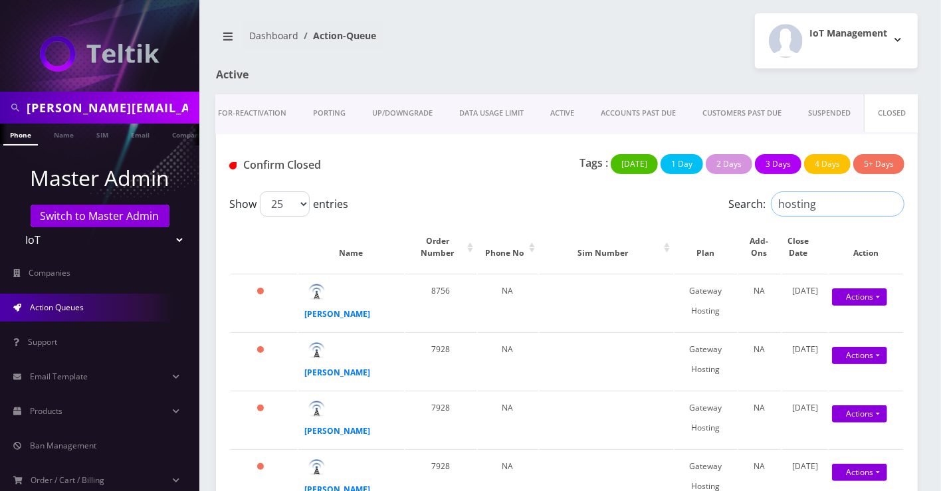
type input "hosting"
click at [858, 294] on link "Actions" at bounding box center [859, 296] width 55 height 17
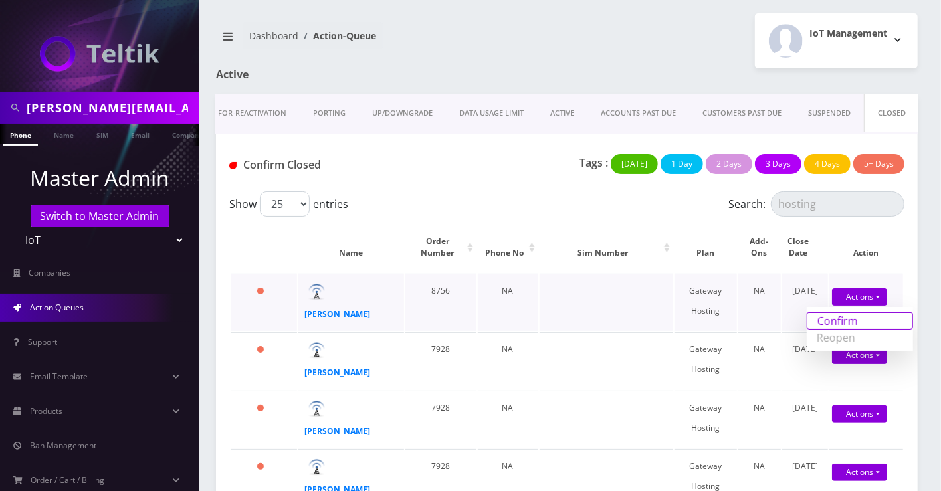
click at [856, 318] on link "Confirm" at bounding box center [860, 320] width 106 height 17
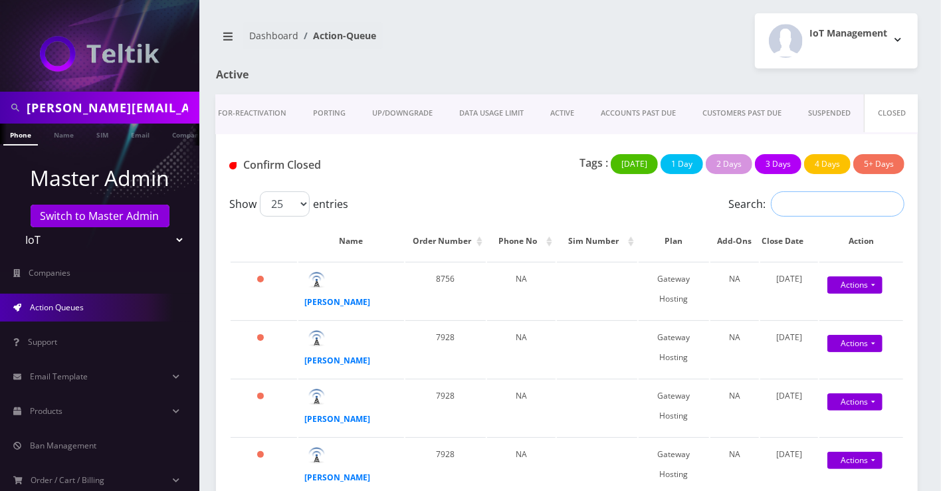
click at [846, 211] on input "Search:" at bounding box center [838, 203] width 134 height 25
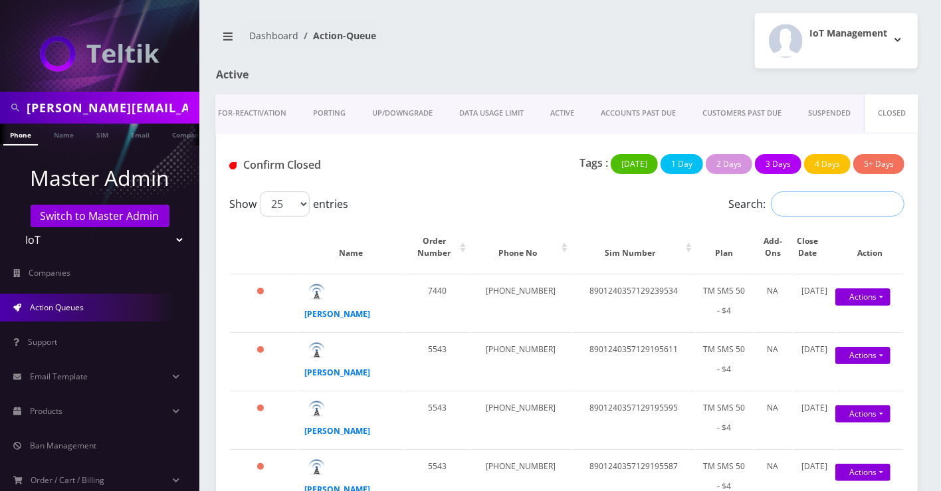
paste input "hosting"
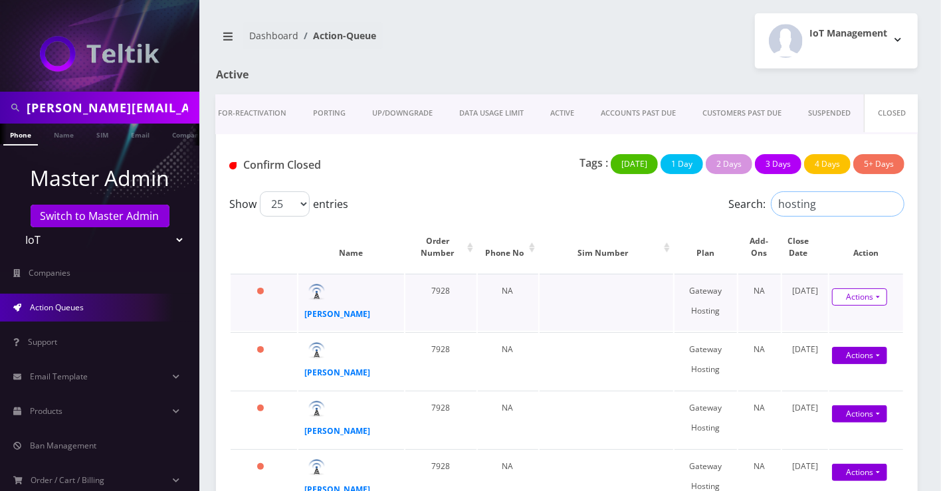
type input "hosting"
click at [869, 300] on link "Actions" at bounding box center [859, 296] width 55 height 17
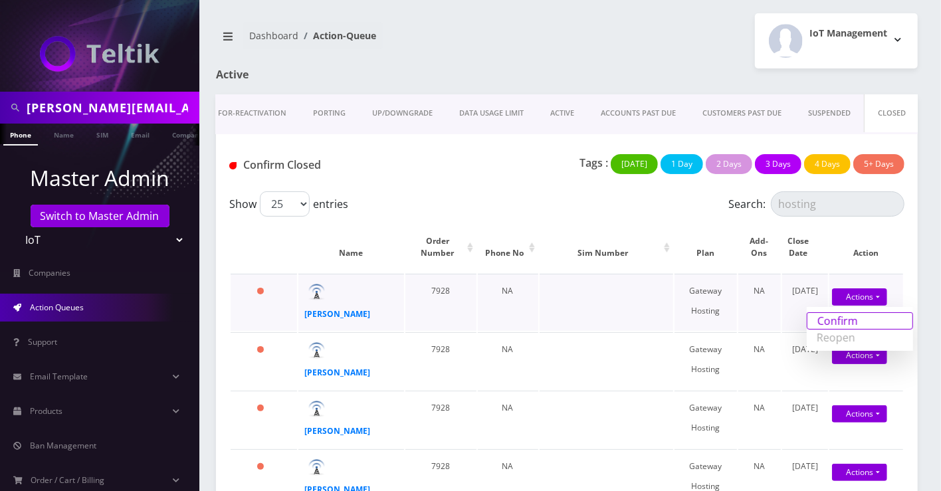
click at [863, 314] on link "Confirm" at bounding box center [860, 320] width 106 height 17
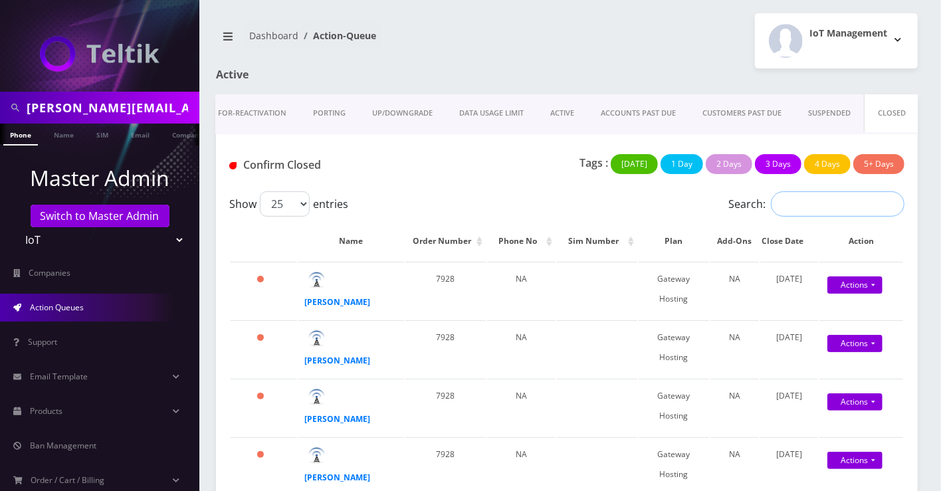
click at [841, 207] on input "Search:" at bounding box center [838, 203] width 134 height 25
paste input "hosting"
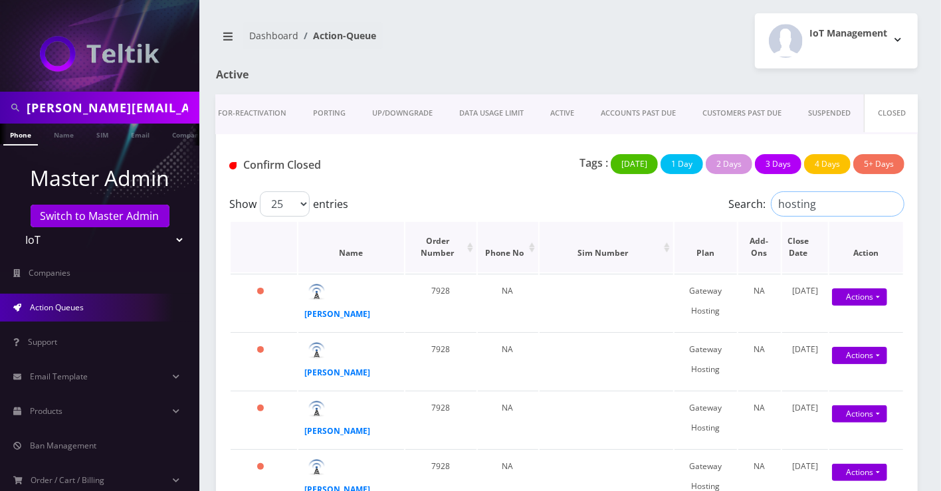
type input "hosting"
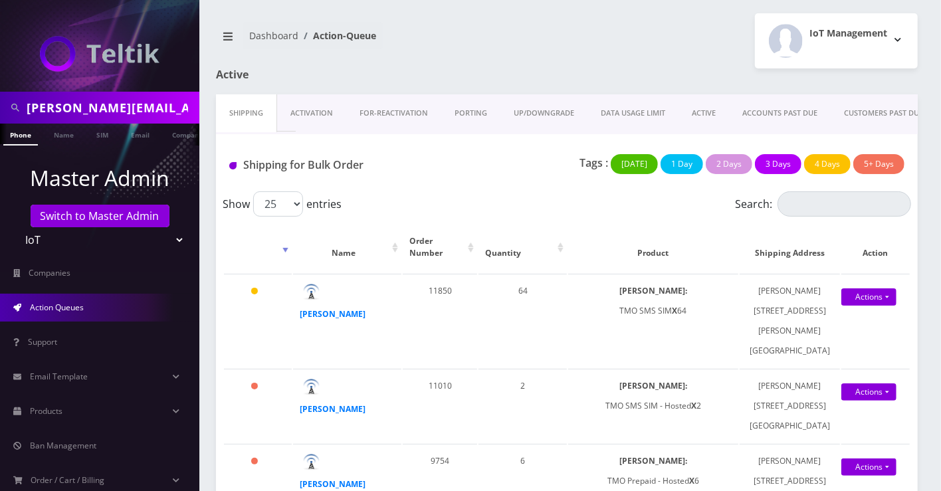
click at [120, 111] on input "eli@ticketfrontier.com" at bounding box center [111, 107] width 169 height 25
paste input "[PERSON_NAME]"
type input "[PERSON_NAME]"
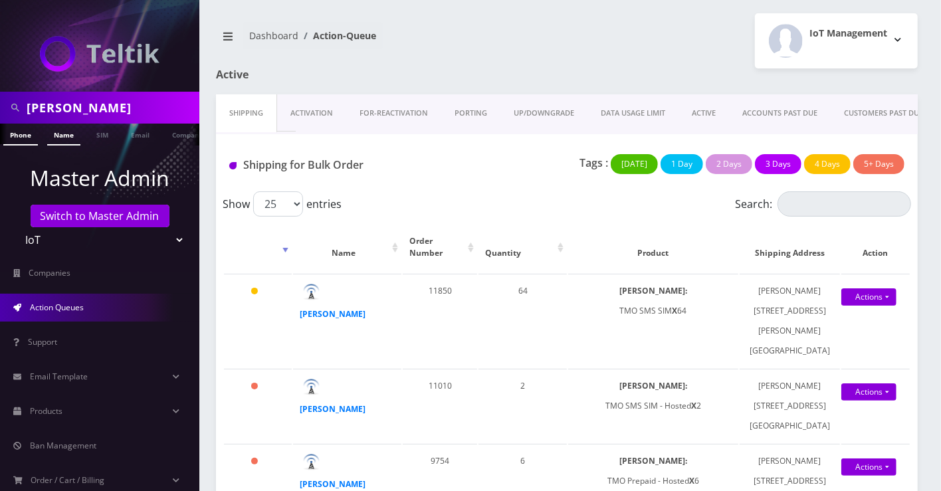
click at [68, 142] on link "Name" at bounding box center [63, 135] width 33 height 22
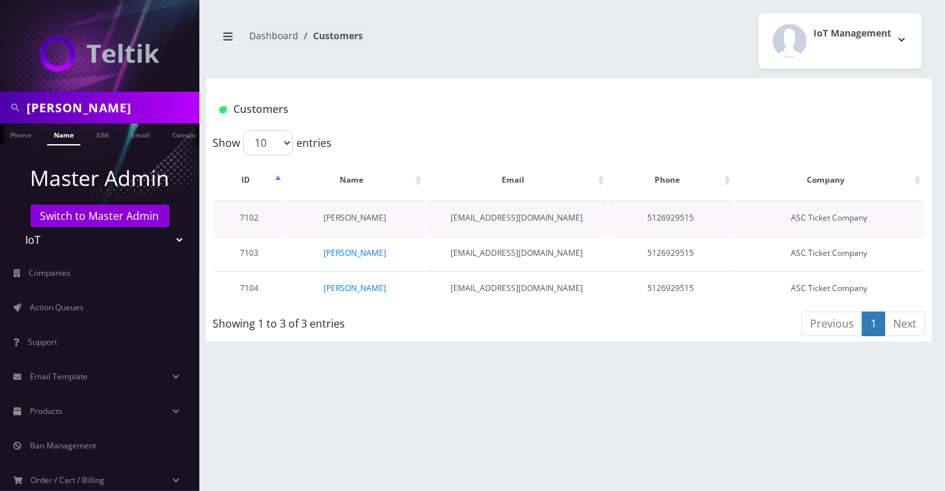
click at [366, 213] on link "[PERSON_NAME]" at bounding box center [355, 217] width 62 height 11
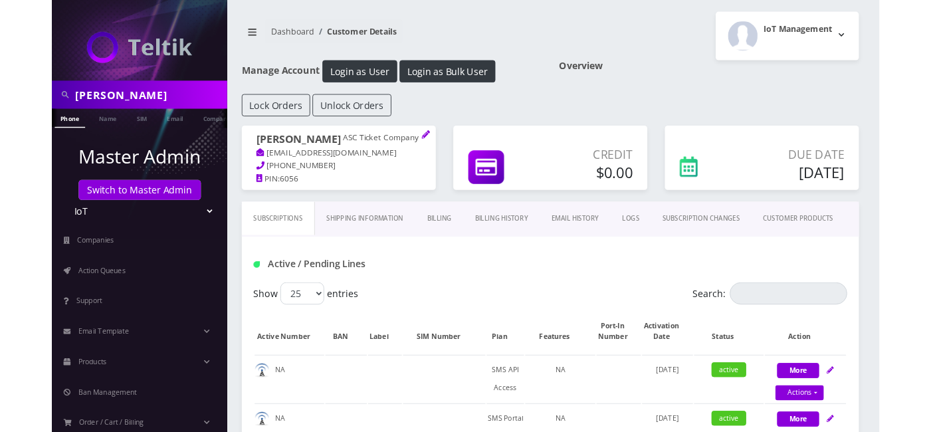
scroll to position [0, 6]
